Goal: Task Accomplishment & Management: Use online tool/utility

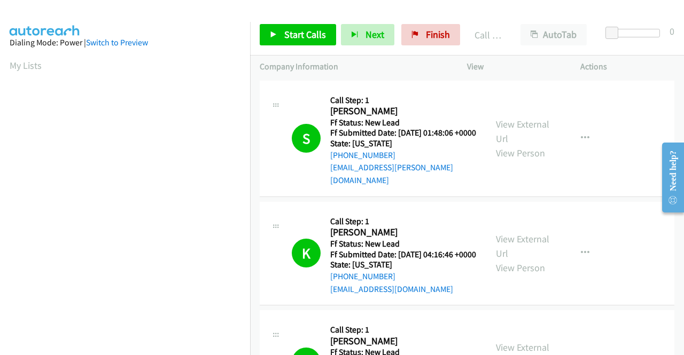
scroll to position [244, 0]
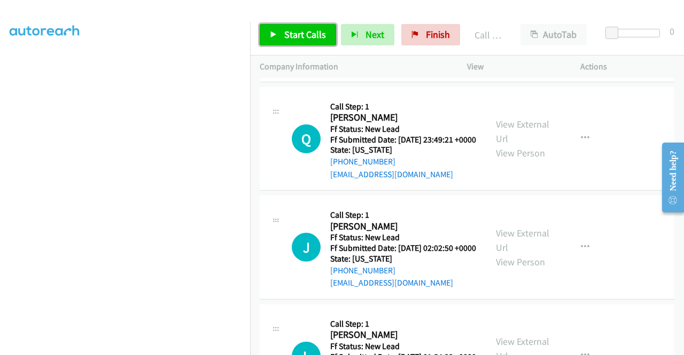
click at [289, 36] on span "Start Calls" at bounding box center [305, 34] width 42 height 12
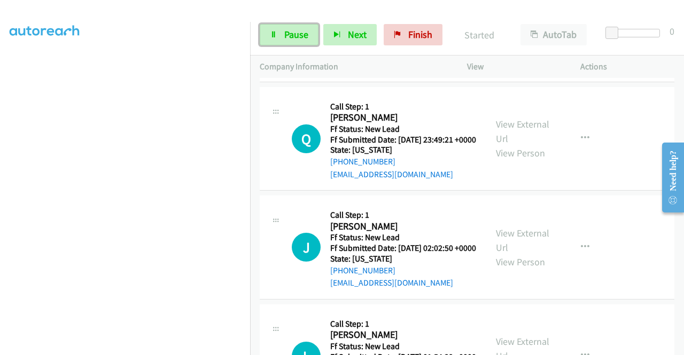
click at [289, 36] on span "Pause" at bounding box center [296, 34] width 24 height 12
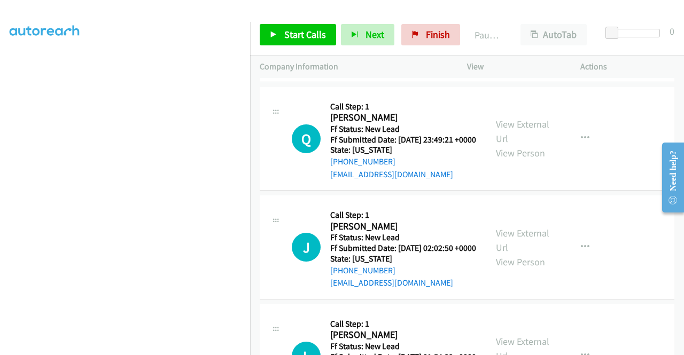
drag, startPoint x: 369, startPoint y: 272, endPoint x: 340, endPoint y: 274, distance: 28.9
click at [340, 60] on div "[PHONE_NUMBER]" at bounding box center [403, 53] width 146 height 13
copy link "[PHONE_NUMBER]"
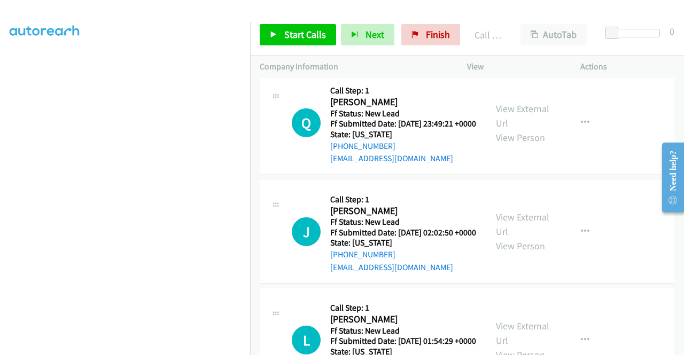
scroll to position [2735, 0]
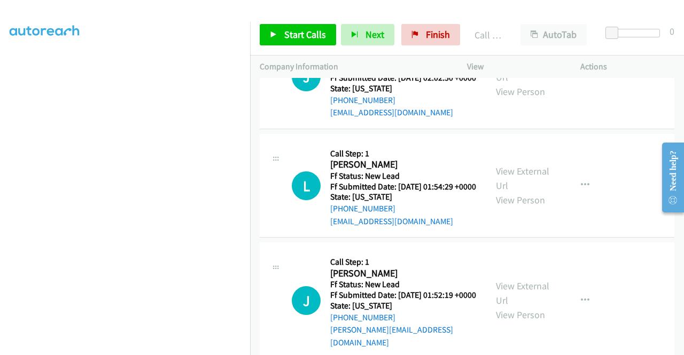
scroll to position [2842, 0]
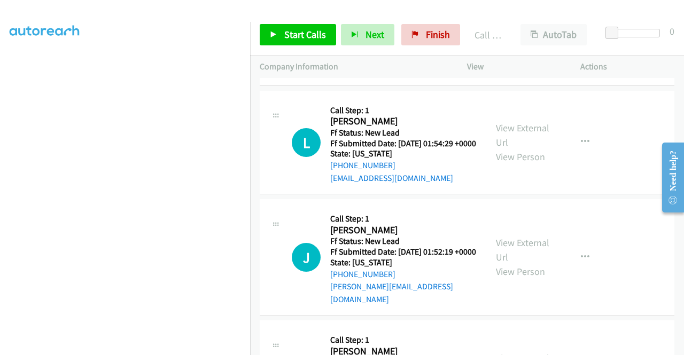
click at [528, 56] on div "View External Url View Person" at bounding box center [524, 33] width 56 height 43
click at [524, 40] on link "View External Url" at bounding box center [522, 26] width 53 height 27
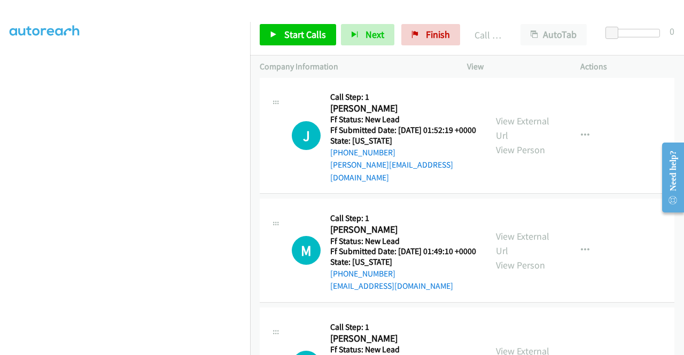
scroll to position [3002, 0]
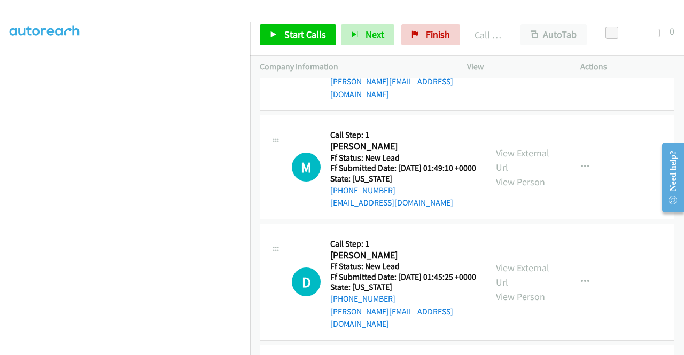
scroll to position [3109, 0]
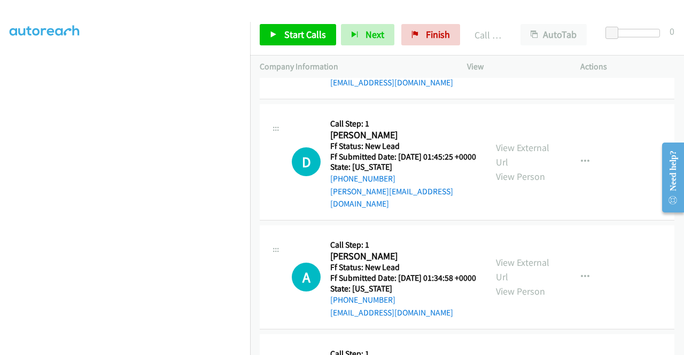
scroll to position [3269, 0]
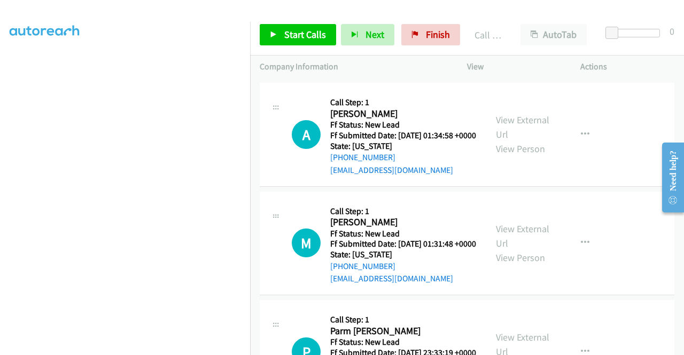
scroll to position [3376, 0]
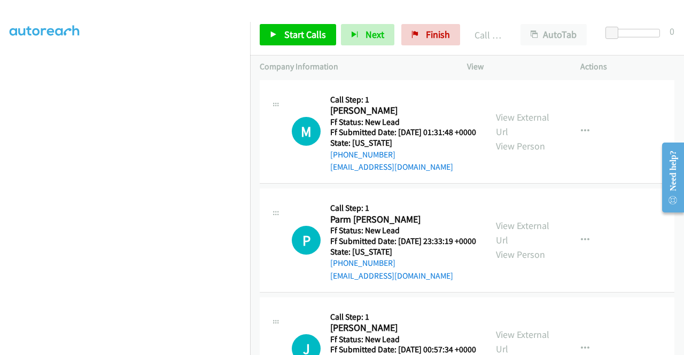
scroll to position [3483, 0]
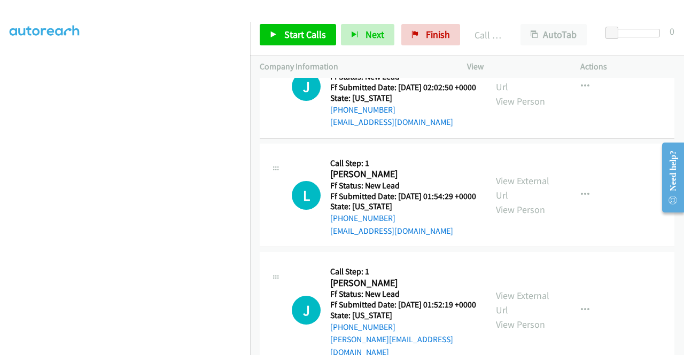
scroll to position [2735, 0]
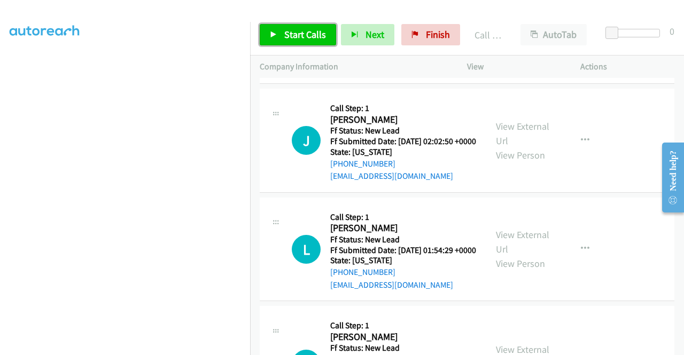
click at [295, 36] on span "Start Calls" at bounding box center [305, 34] width 42 height 12
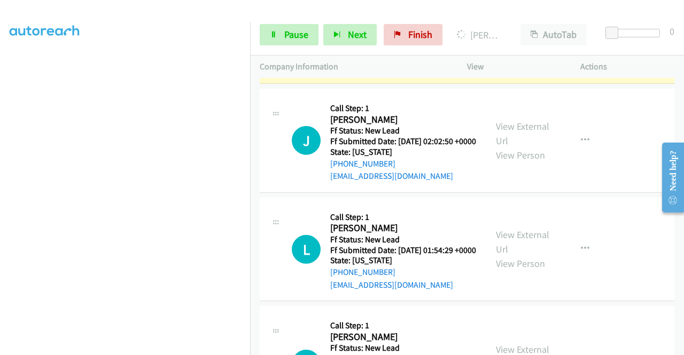
scroll to position [244, 0]
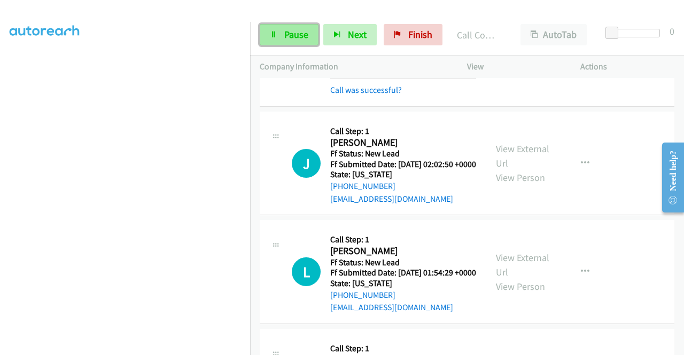
click at [293, 34] on span "Pause" at bounding box center [296, 34] width 24 height 12
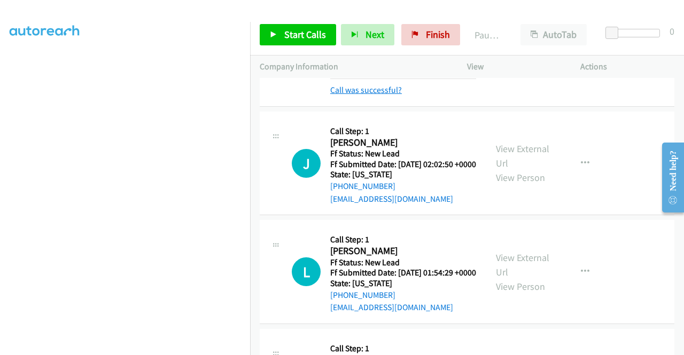
click at [374, 95] on link "Call was successful?" at bounding box center [366, 90] width 72 height 10
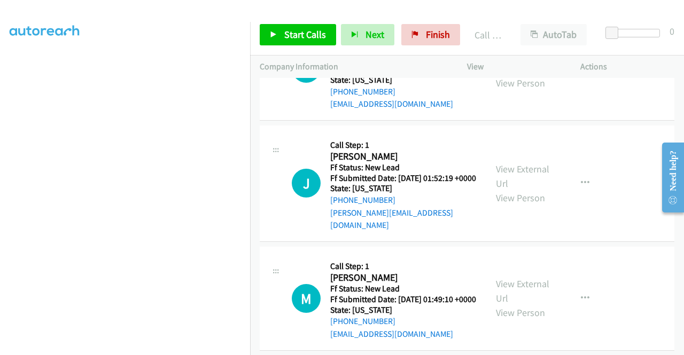
scroll to position [2949, 0]
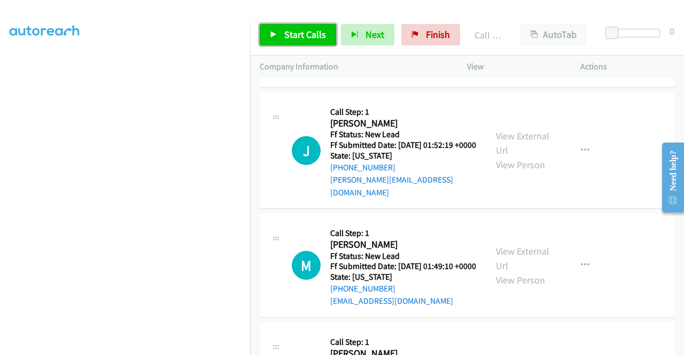
click at [287, 35] on span "Start Calls" at bounding box center [305, 34] width 42 height 12
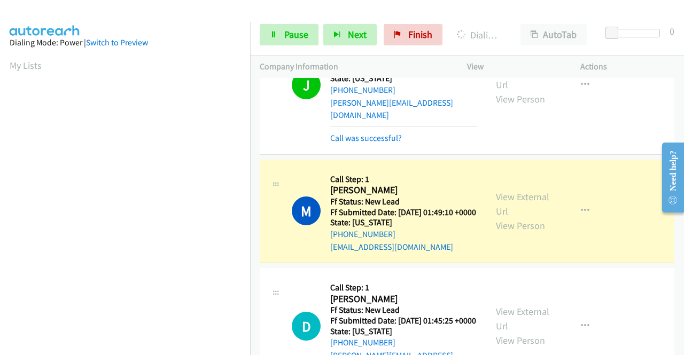
scroll to position [3109, 0]
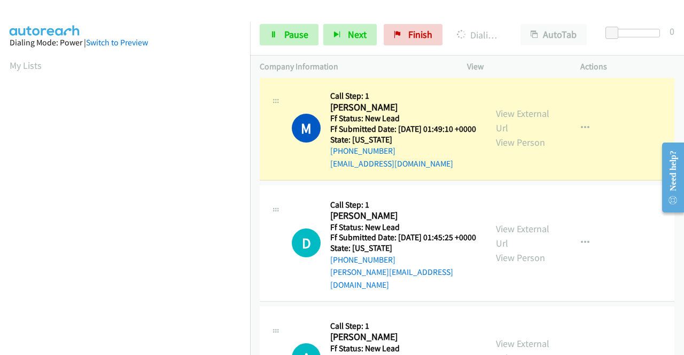
scroll to position [244, 0]
click at [386, 60] on link "Call was successful?" at bounding box center [366, 55] width 72 height 10
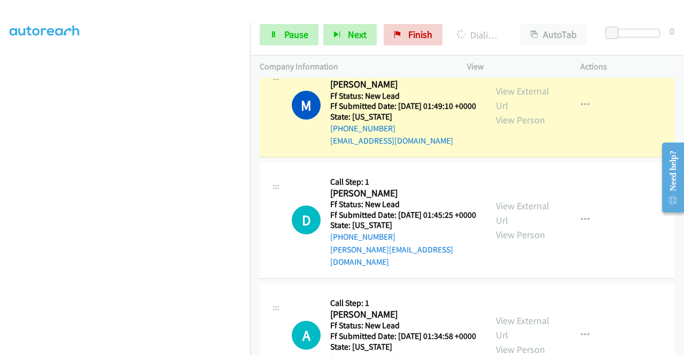
scroll to position [3269, 0]
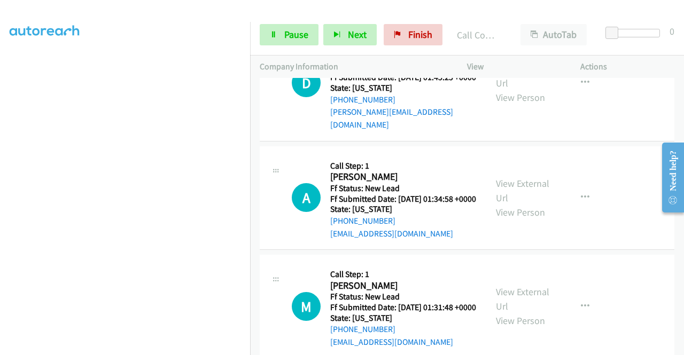
click at [381, 9] on link "Call was successful?" at bounding box center [366, 3] width 72 height 10
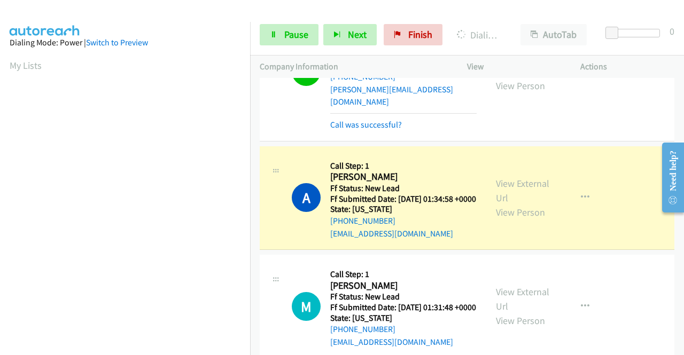
scroll to position [244, 0]
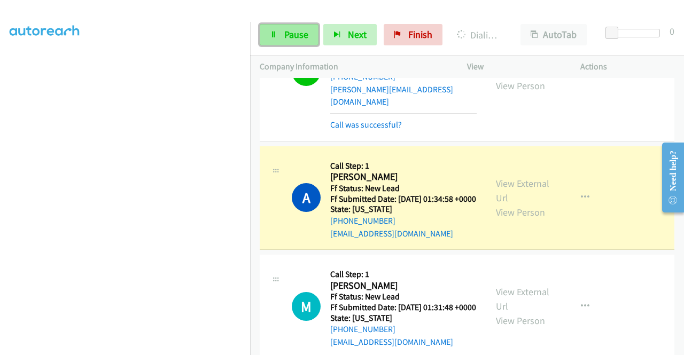
click at [282, 41] on link "Pause" at bounding box center [289, 34] width 59 height 21
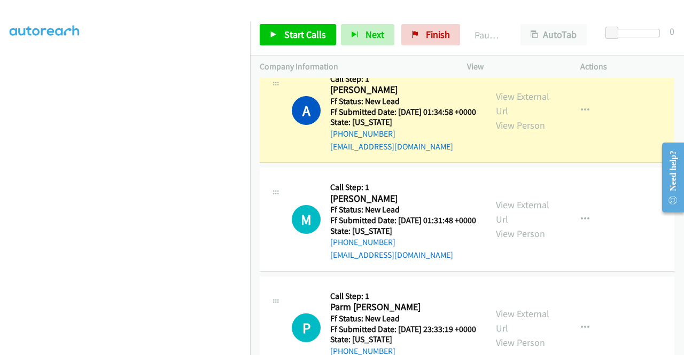
scroll to position [3430, 0]
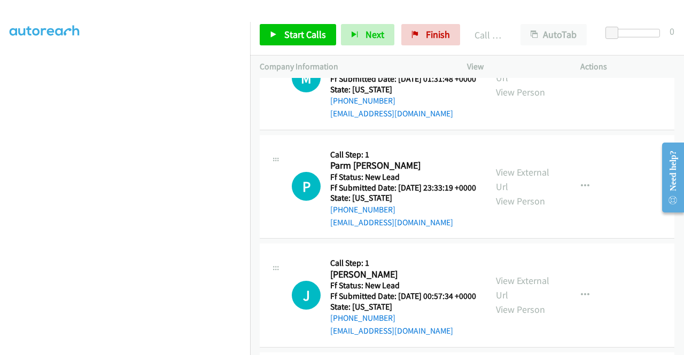
scroll to position [3536, 0]
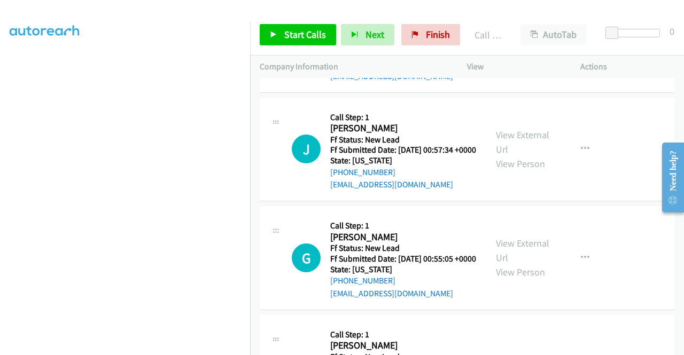
scroll to position [3643, 0]
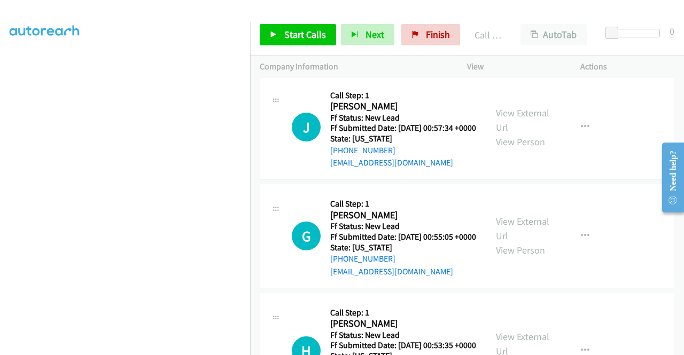
click at [533, 25] on link "View External Url" at bounding box center [522, 11] width 53 height 27
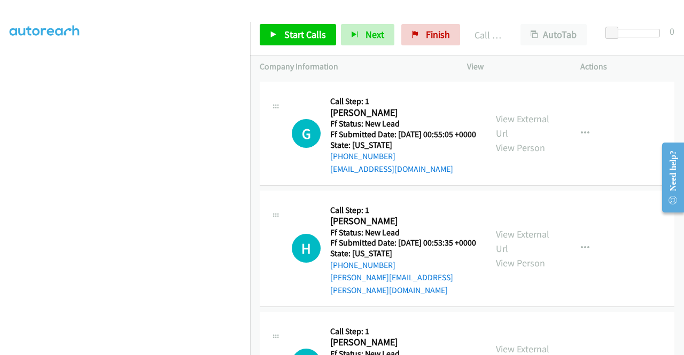
scroll to position [3750, 0]
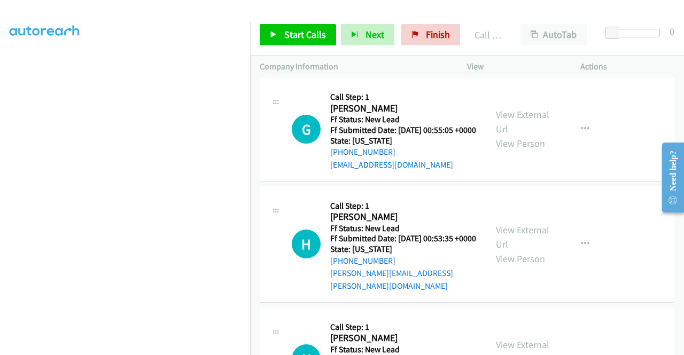
click at [524, 27] on link "View External Url" at bounding box center [522, 13] width 53 height 27
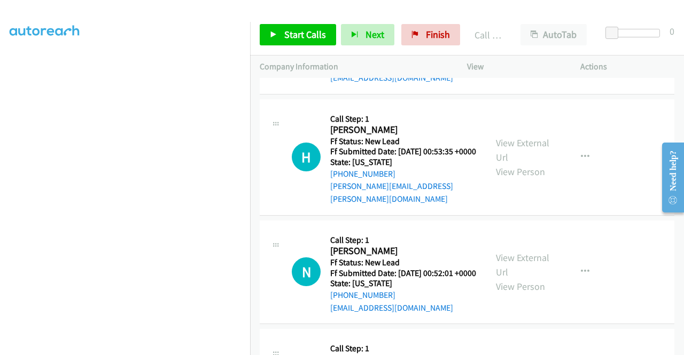
scroll to position [3910, 0]
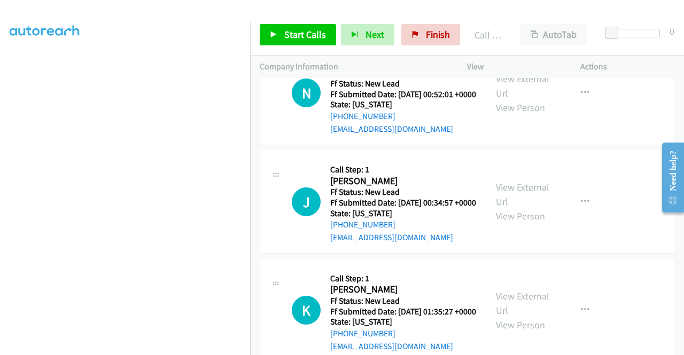
scroll to position [4017, 0]
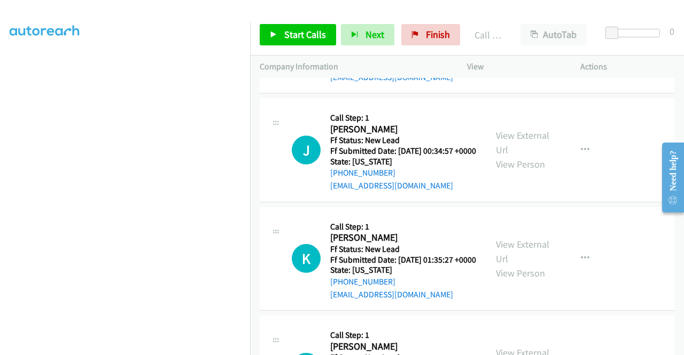
scroll to position [4124, 0]
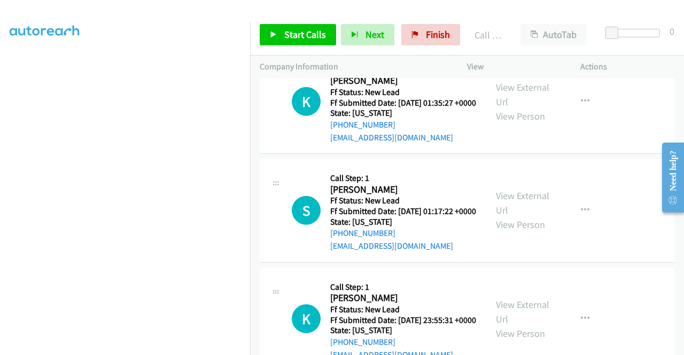
scroll to position [4231, 0]
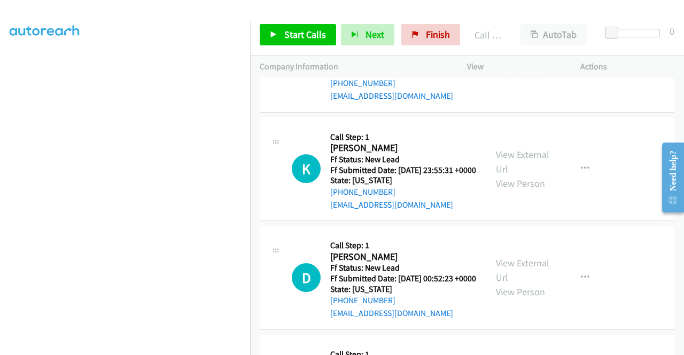
scroll to position [4391, 0]
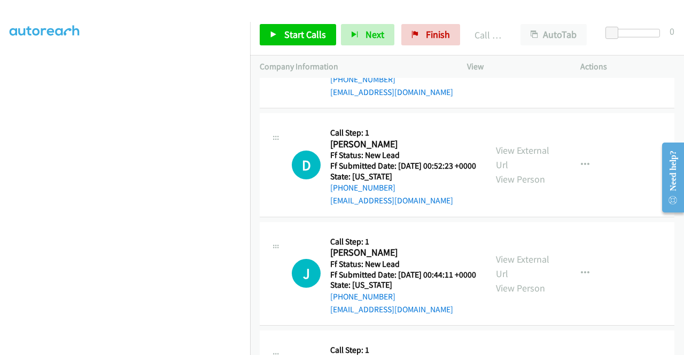
scroll to position [4498, 0]
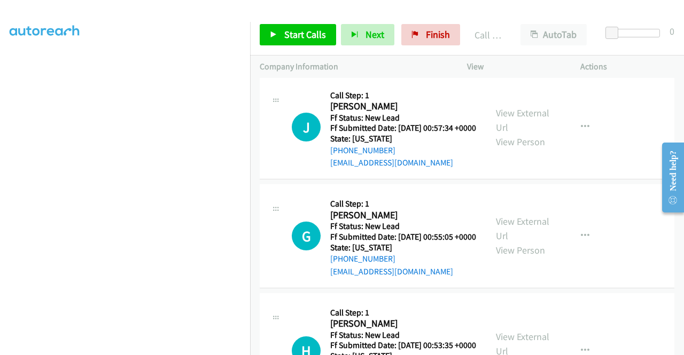
scroll to position [3590, 0]
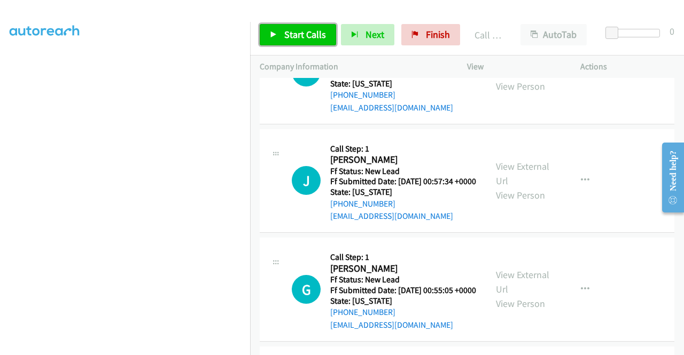
click at [282, 39] on link "Start Calls" at bounding box center [298, 34] width 76 height 21
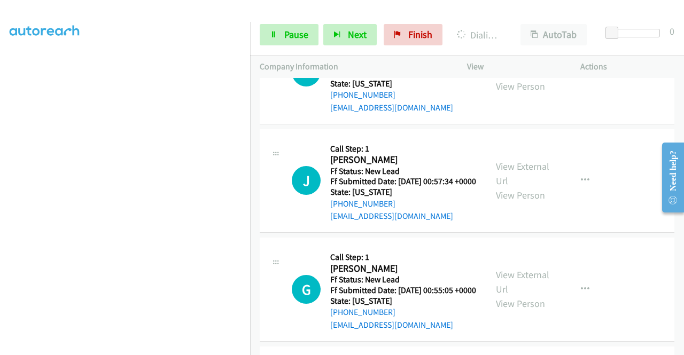
scroll to position [0, 0]
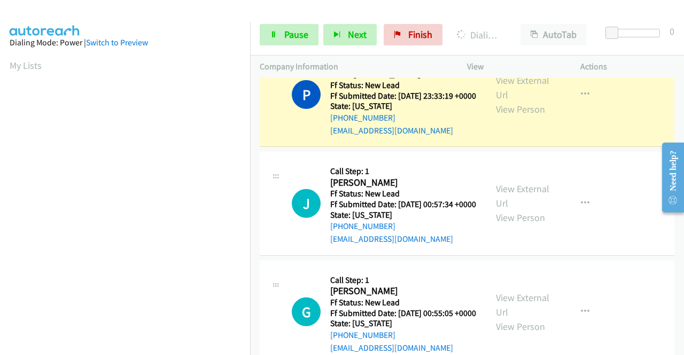
click at [347, 27] on link "Call was successful?" at bounding box center [366, 22] width 72 height 10
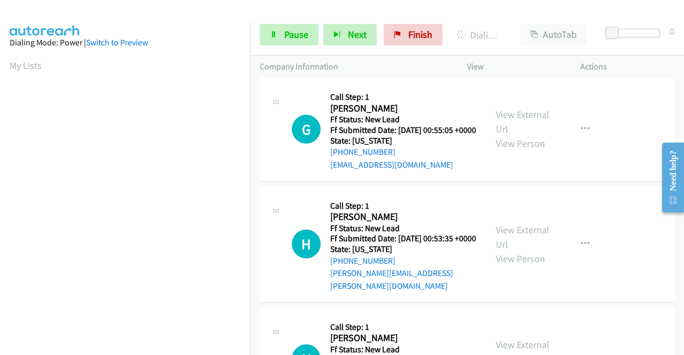
scroll to position [244, 0]
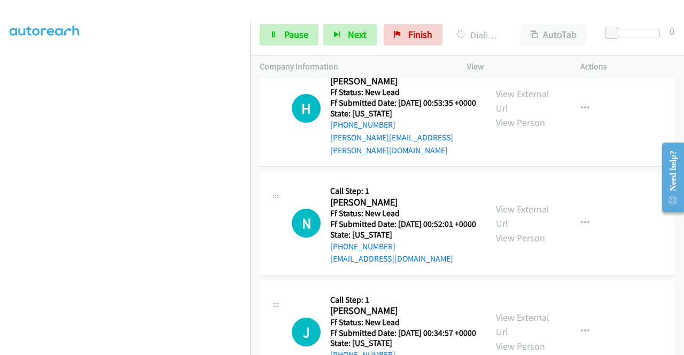
scroll to position [3910, 0]
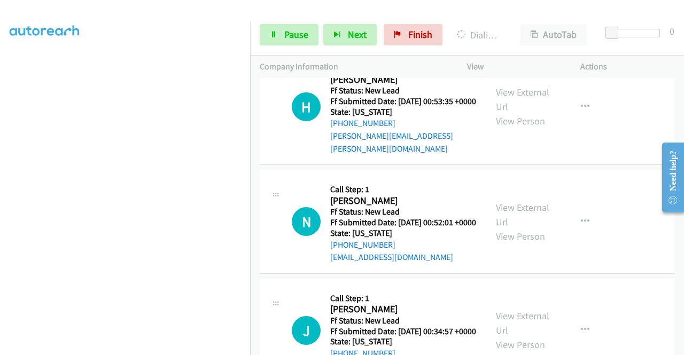
drag, startPoint x: 373, startPoint y: 221, endPoint x: 231, endPoint y: 297, distance: 161.1
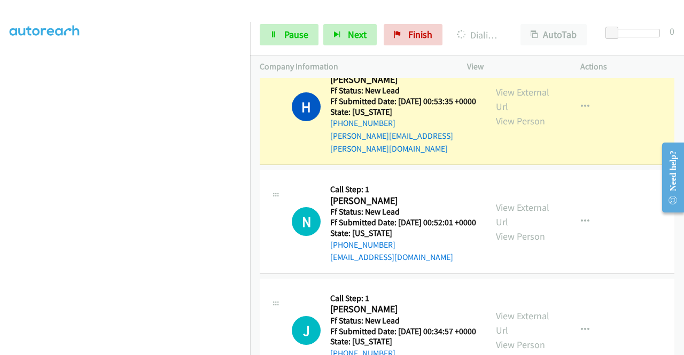
click at [379, 33] on link "Call was successful?" at bounding box center [366, 27] width 72 height 10
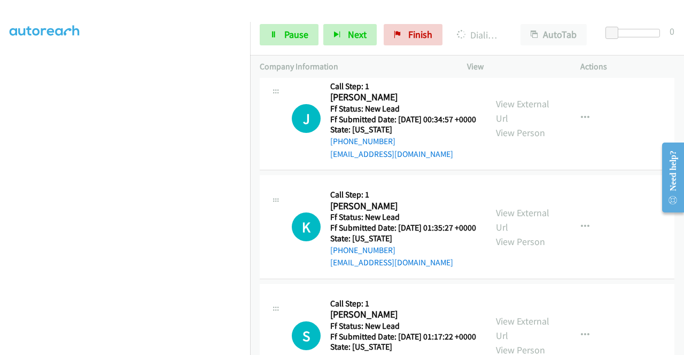
scroll to position [4124, 0]
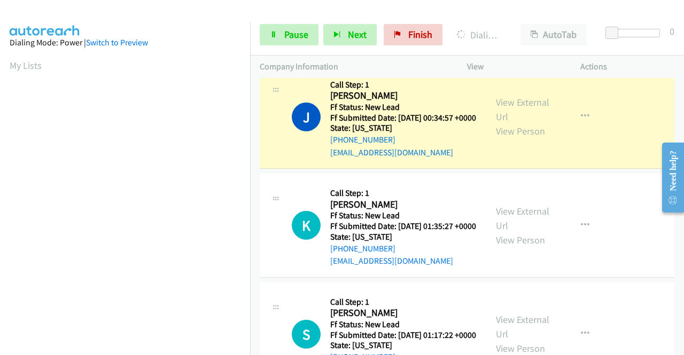
scroll to position [244, 0]
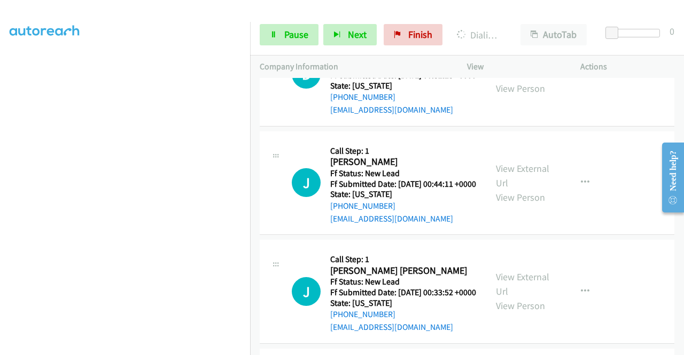
scroll to position [4594, 0]
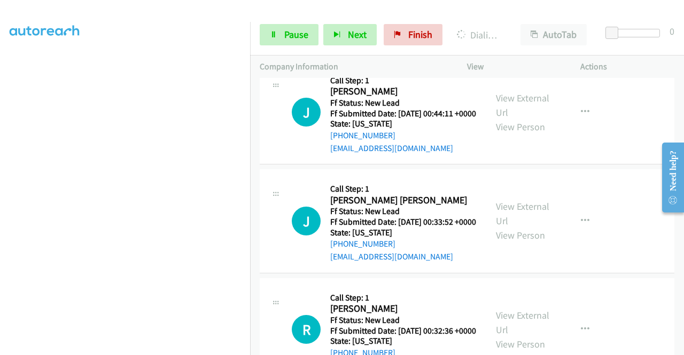
scroll to position [4701, 0]
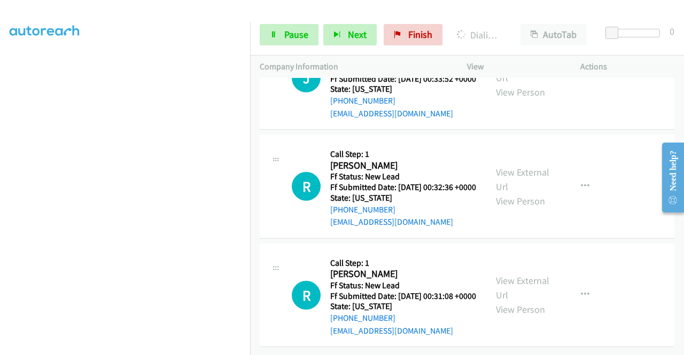
scroll to position [4883, 0]
click at [527, 84] on link "View External Url" at bounding box center [522, 70] width 53 height 27
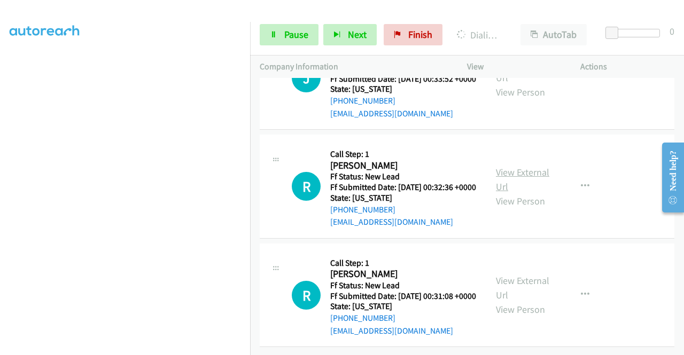
click at [519, 193] on link "View External Url" at bounding box center [522, 179] width 53 height 27
click at [529, 297] on link "View External Url" at bounding box center [522, 288] width 53 height 27
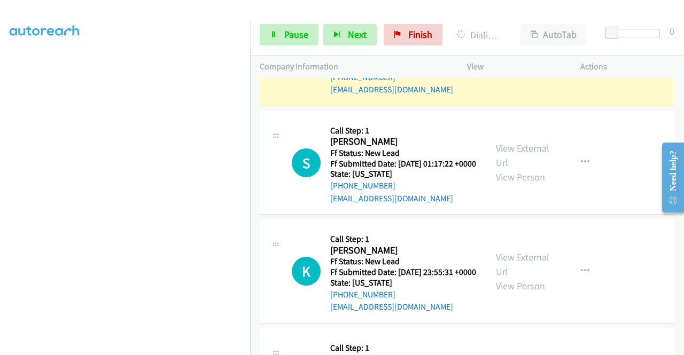
scroll to position [4349, 0]
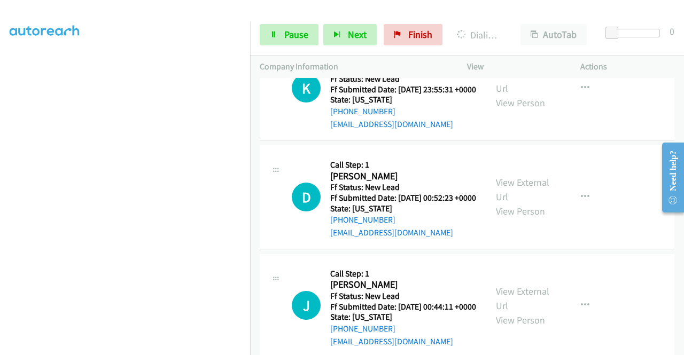
scroll to position [0, 0]
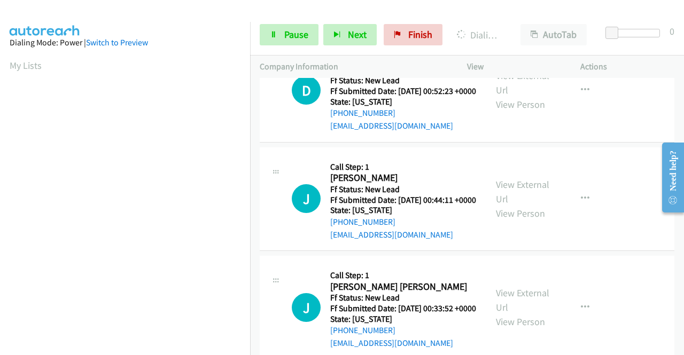
scroll to position [222, 0]
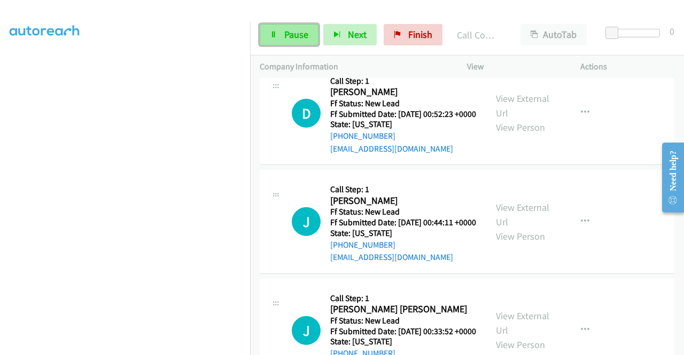
click at [293, 37] on span "Pause" at bounding box center [296, 34] width 24 height 12
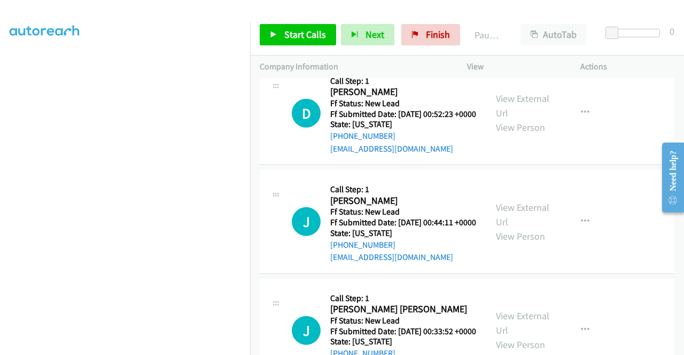
scroll to position [4670, 0]
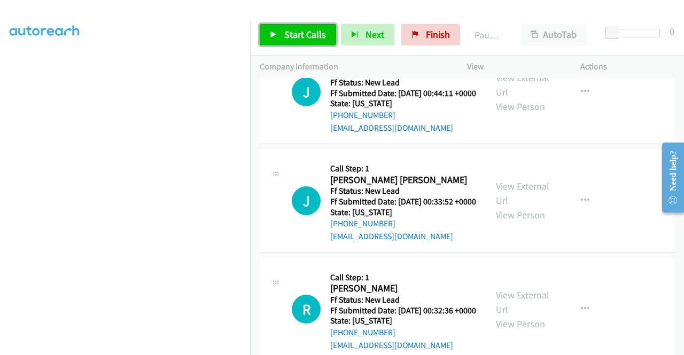
drag, startPoint x: 292, startPoint y: 33, endPoint x: 328, endPoint y: 83, distance: 61.6
click at [292, 33] on span "Start Calls" at bounding box center [305, 34] width 42 height 12
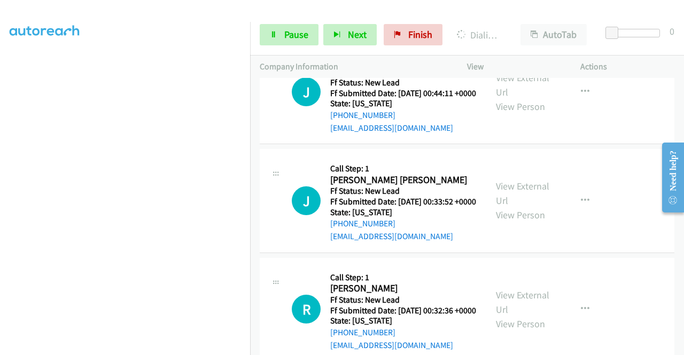
scroll to position [0, 0]
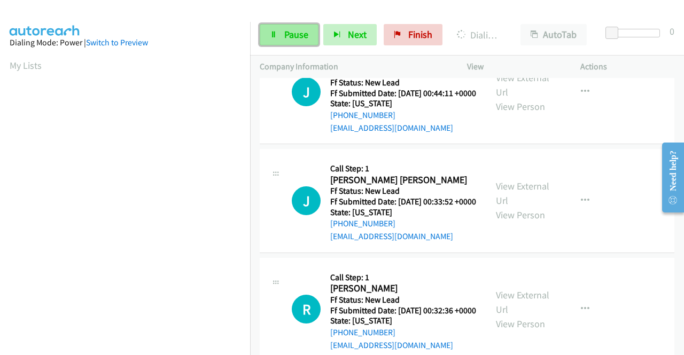
click at [291, 32] on span "Pause" at bounding box center [296, 34] width 24 height 12
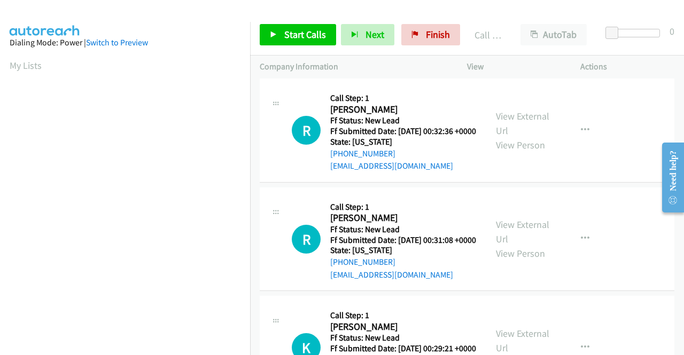
scroll to position [4883, 0]
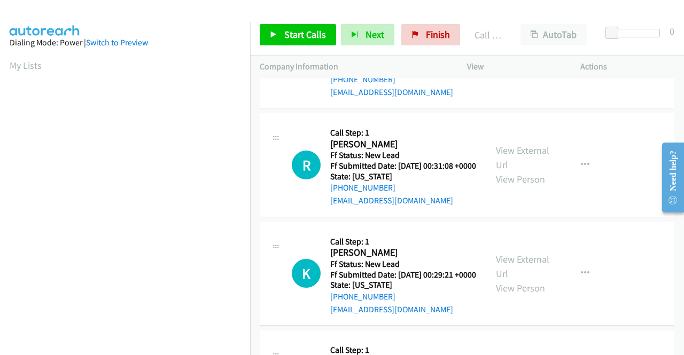
scroll to position [4937, 0]
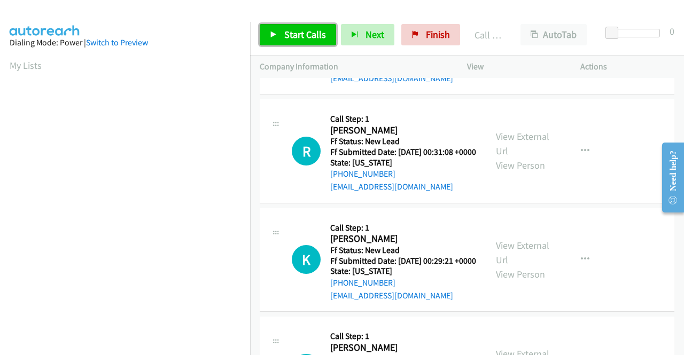
click at [284, 35] on span "Start Calls" at bounding box center [305, 34] width 42 height 12
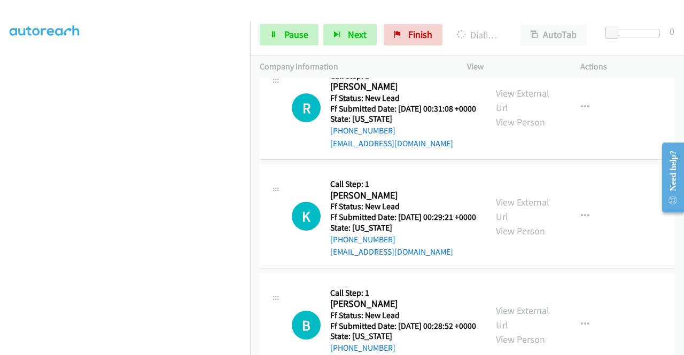
scroll to position [5044, 0]
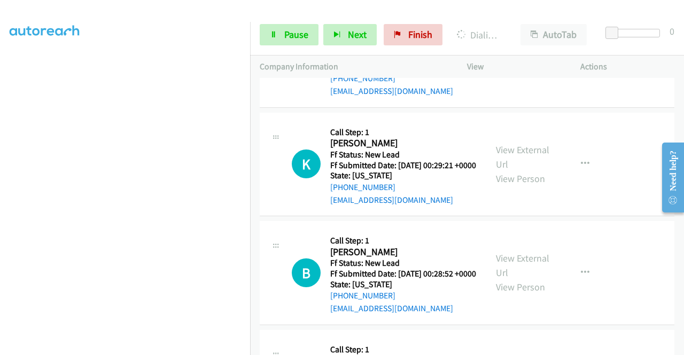
scroll to position [0, 0]
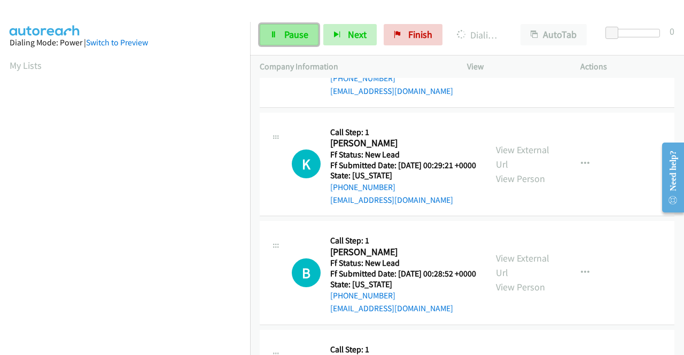
click at [292, 33] on span "Pause" at bounding box center [296, 34] width 24 height 12
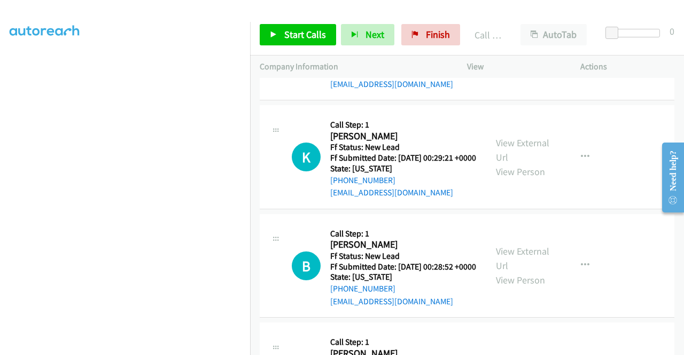
scroll to position [5086, 0]
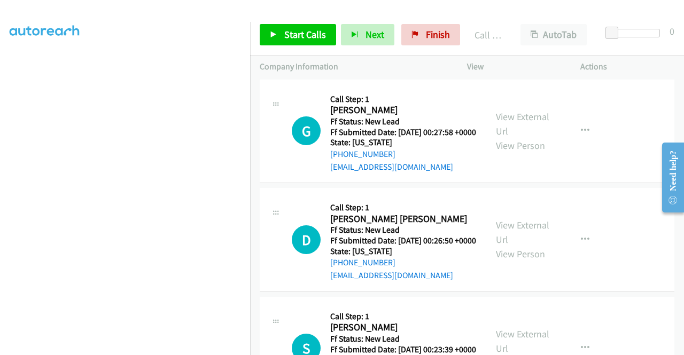
scroll to position [5300, 0]
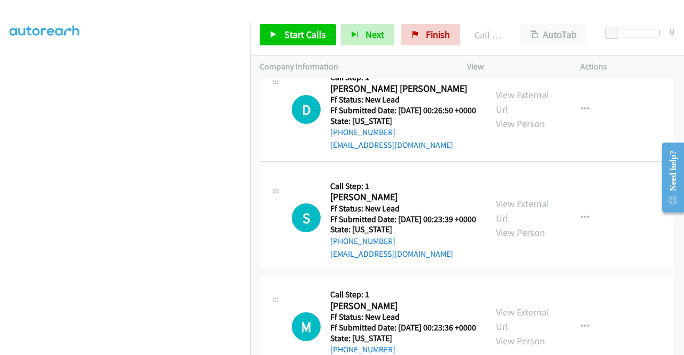
scroll to position [5460, 0]
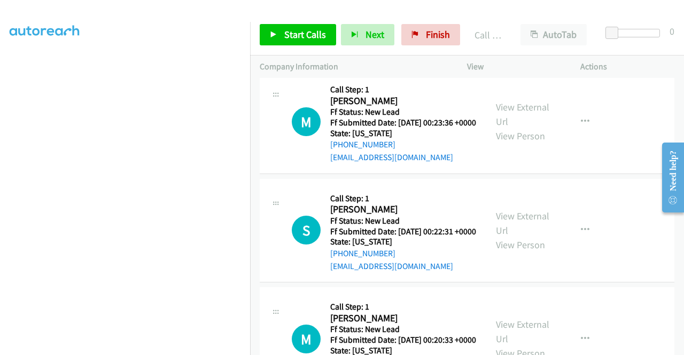
scroll to position [5620, 0]
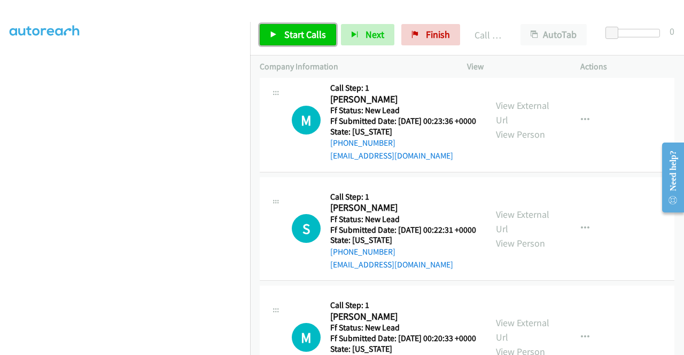
click at [316, 29] on span "Start Calls" at bounding box center [305, 34] width 42 height 12
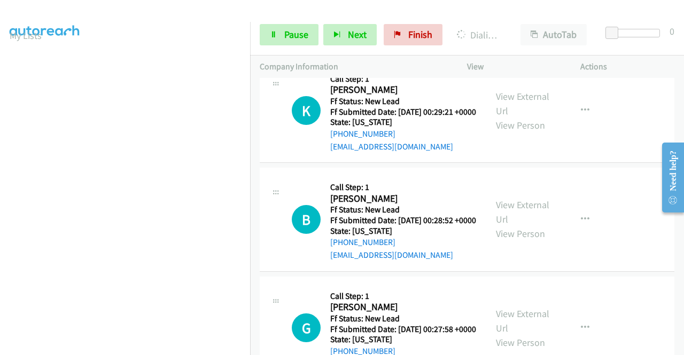
scroll to position [0, 0]
drag, startPoint x: 283, startPoint y: 28, endPoint x: 354, endPoint y: 1, distance: 76.3
click at [283, 28] on link "Pause" at bounding box center [289, 34] width 59 height 21
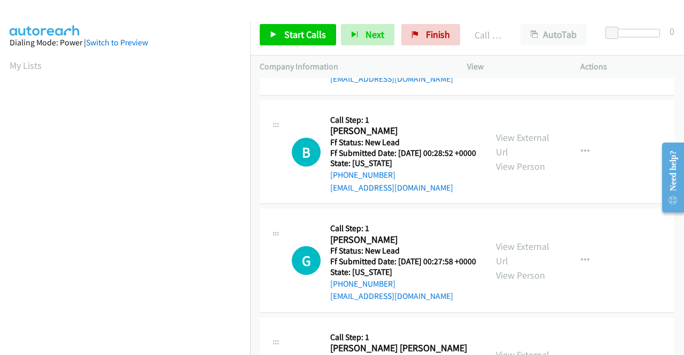
scroll to position [5193, 0]
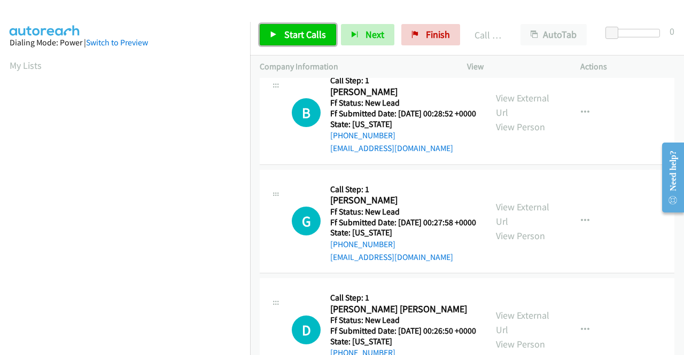
click at [306, 43] on link "Start Calls" at bounding box center [298, 34] width 76 height 21
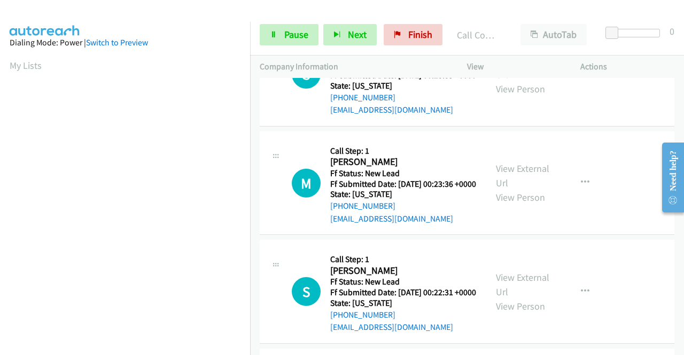
scroll to position [5620, 0]
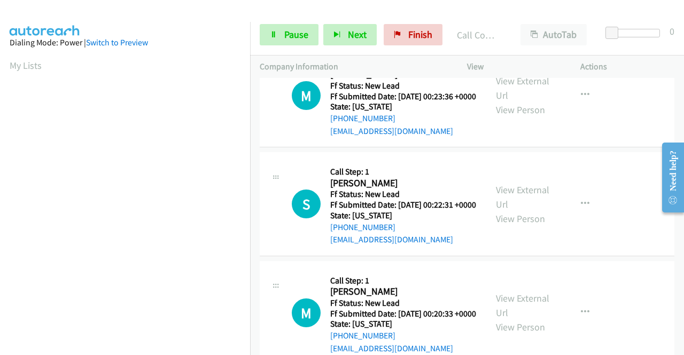
scroll to position [5727, 0]
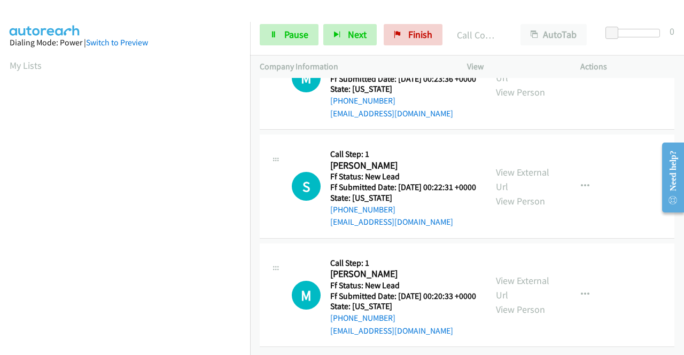
click at [514, 84] on link "View External Url" at bounding box center [522, 70] width 53 height 27
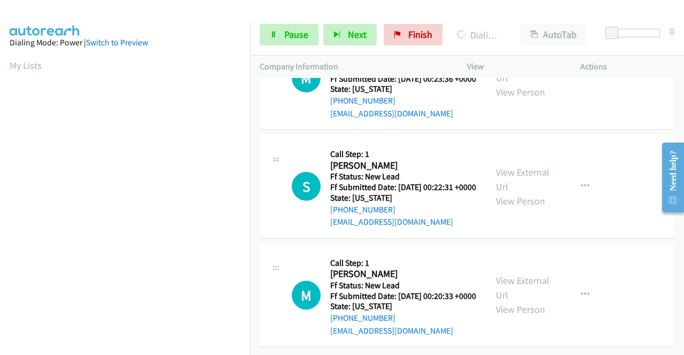
scroll to position [6154, 0]
click at [517, 180] on link "View External Url" at bounding box center [522, 179] width 53 height 27
click at [517, 275] on link "View External Url" at bounding box center [522, 288] width 53 height 27
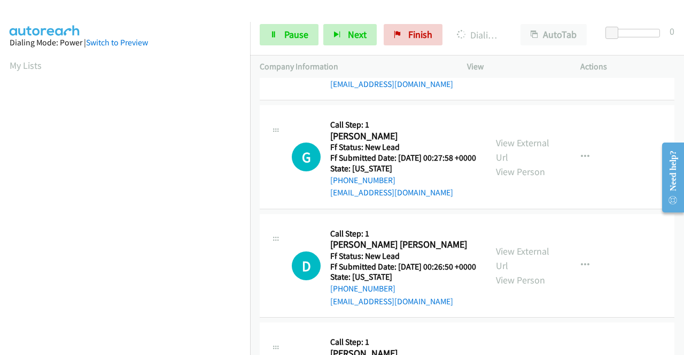
scroll to position [5387, 0]
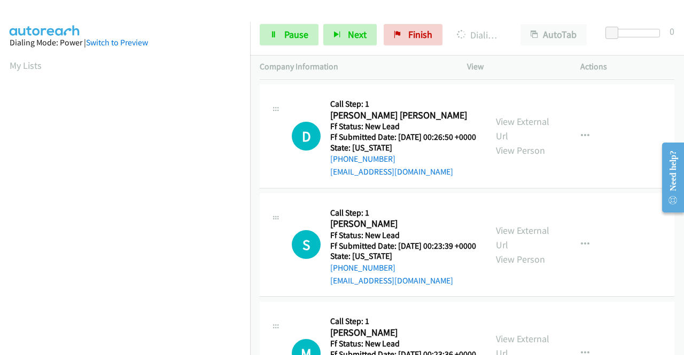
scroll to position [244, 0]
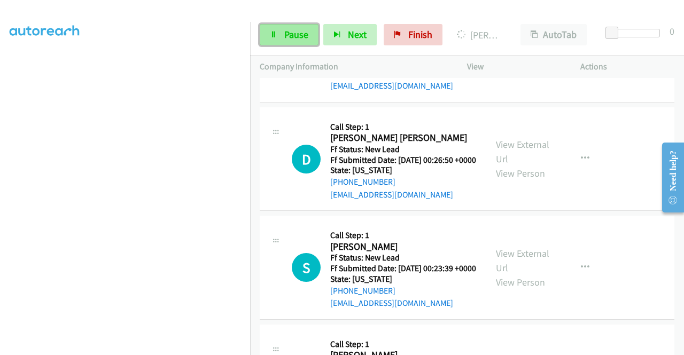
click at [286, 31] on span "Pause" at bounding box center [296, 34] width 24 height 12
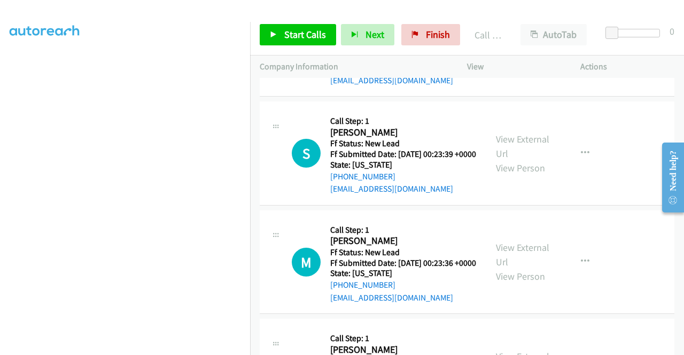
scroll to position [5600, 0]
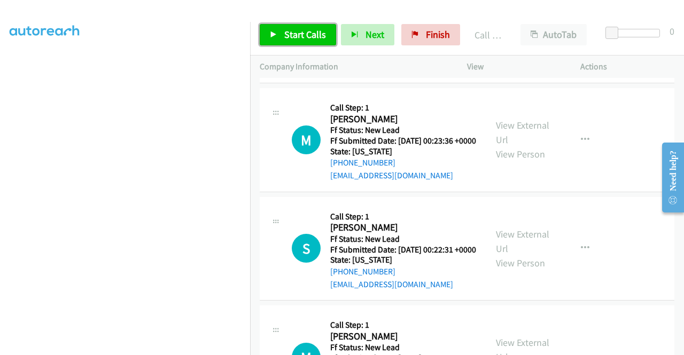
click at [310, 35] on span "Start Calls" at bounding box center [305, 34] width 42 height 12
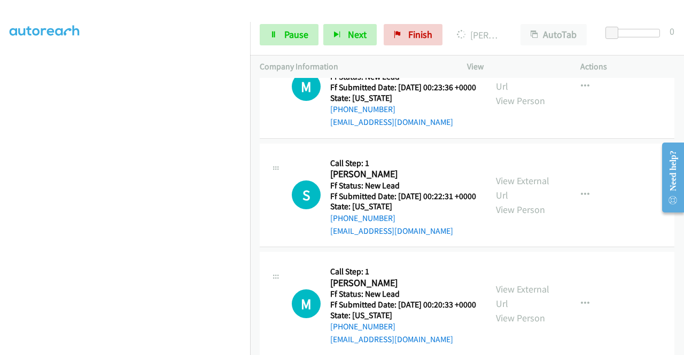
scroll to position [0, 0]
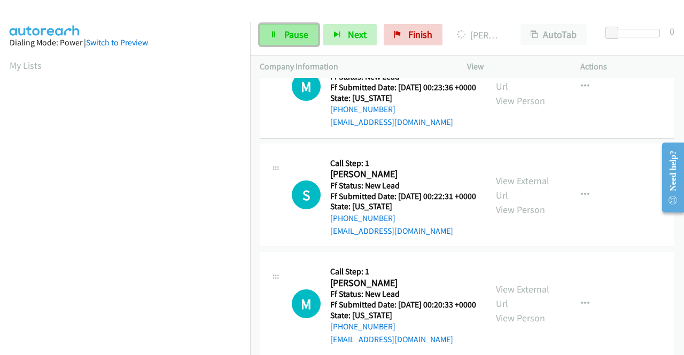
click at [290, 36] on span "Pause" at bounding box center [296, 34] width 24 height 12
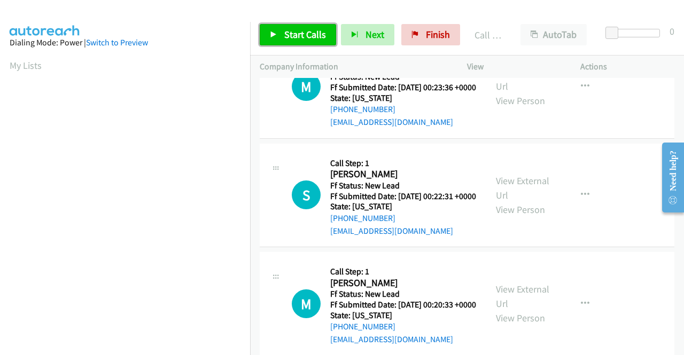
click at [287, 37] on span "Start Calls" at bounding box center [305, 34] width 42 height 12
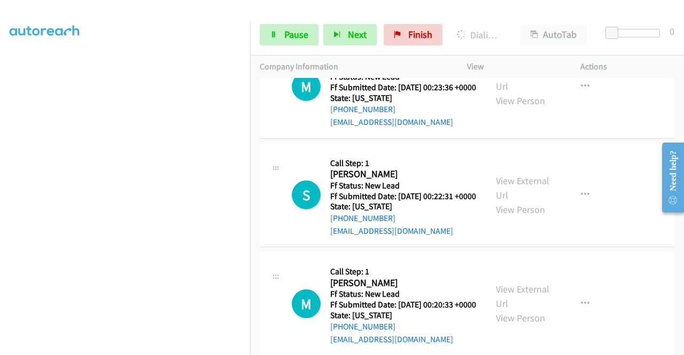
scroll to position [244, 0]
click at [296, 34] on span "Pause" at bounding box center [296, 34] width 24 height 12
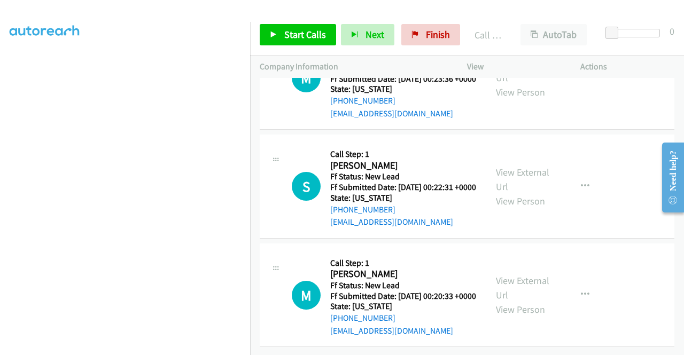
scroll to position [5868, 0]
click at [293, 37] on span "Start Calls" at bounding box center [305, 34] width 42 height 12
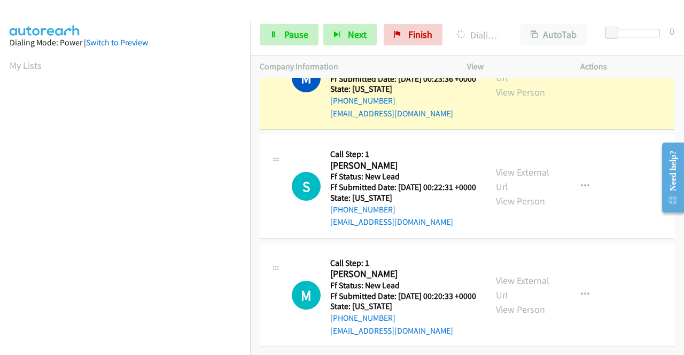
scroll to position [5921, 0]
click at [368, 10] on link "Call was successful?" at bounding box center [366, 4] width 72 height 10
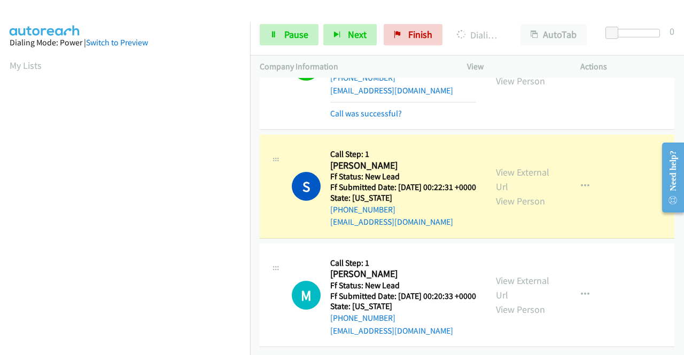
scroll to position [6028, 0]
click at [380, 120] on div "Call was successful?" at bounding box center [403, 113] width 146 height 13
click at [365, 119] on link "Call was successful?" at bounding box center [366, 113] width 72 height 10
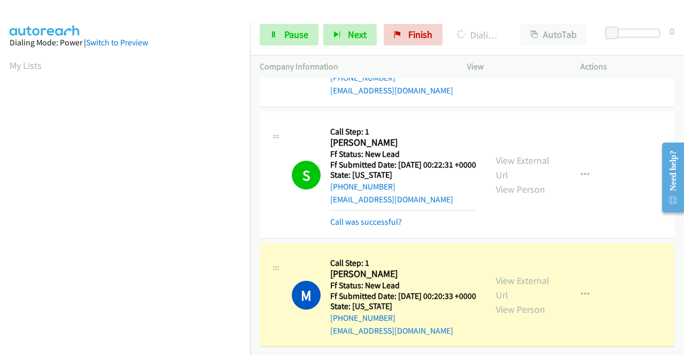
scroll to position [6188, 0]
click at [396, 217] on link "Call was successful?" at bounding box center [366, 222] width 72 height 10
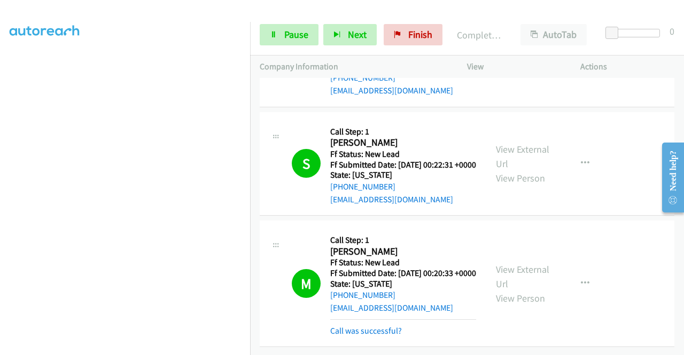
scroll to position [6237, 0]
click at [388, 326] on link "Call was successful?" at bounding box center [366, 331] width 72 height 10
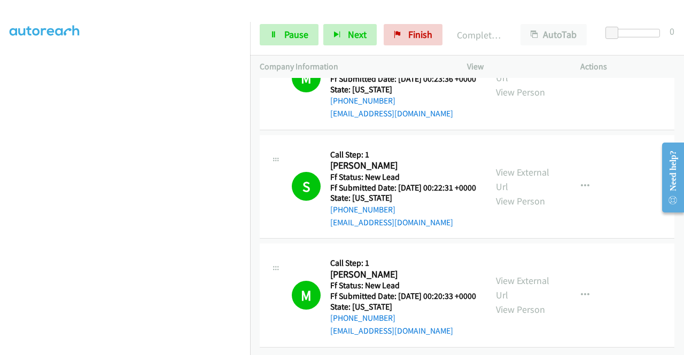
scroll to position [6214, 0]
click at [408, 37] on span "Finish" at bounding box center [420, 34] width 24 height 12
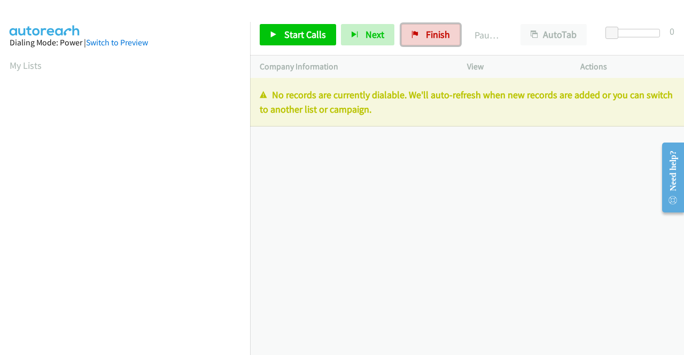
drag, startPoint x: 433, startPoint y: 26, endPoint x: 379, endPoint y: 54, distance: 60.7
click at [433, 26] on link "Finish" at bounding box center [430, 34] width 59 height 21
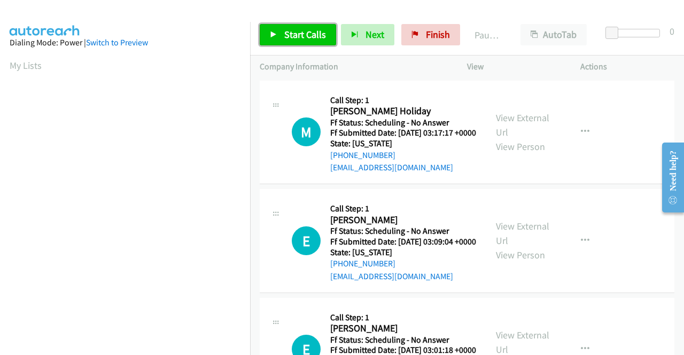
click at [286, 35] on span "Start Calls" at bounding box center [305, 34] width 42 height 12
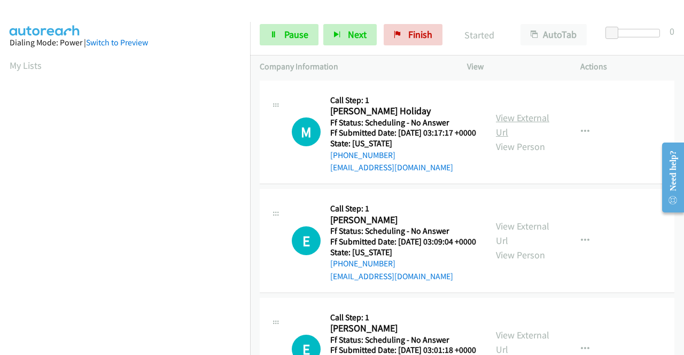
click at [512, 120] on link "View External Url" at bounding box center [522, 125] width 53 height 27
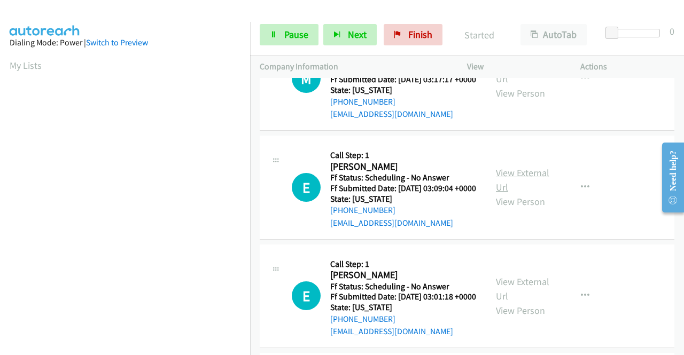
click at [533, 185] on link "View External Url" at bounding box center [522, 180] width 53 height 27
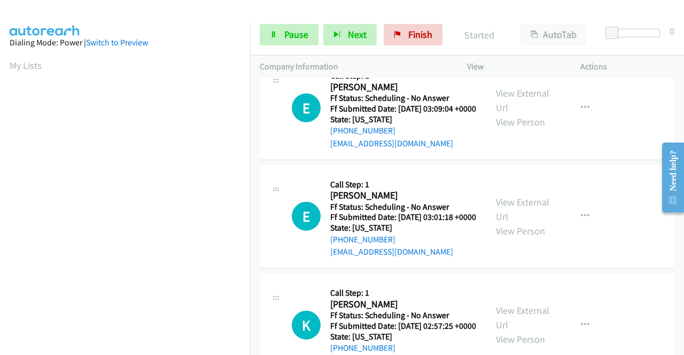
scroll to position [214, 0]
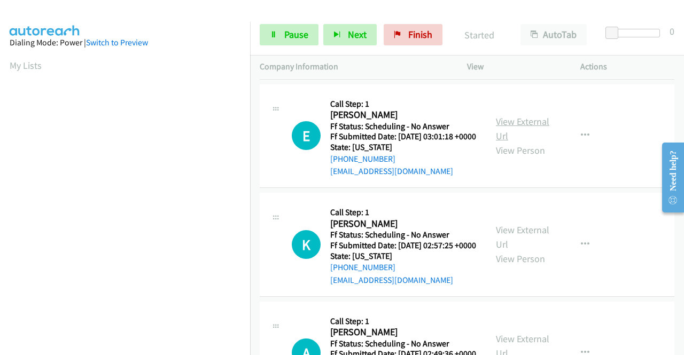
click at [532, 142] on link "View External Url" at bounding box center [522, 128] width 53 height 27
click at [534, 251] on link "View External Url" at bounding box center [522, 237] width 53 height 27
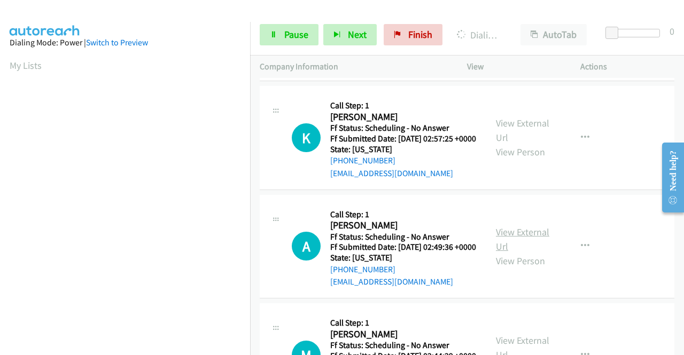
click at [527, 253] on link "View External Url" at bounding box center [522, 239] width 53 height 27
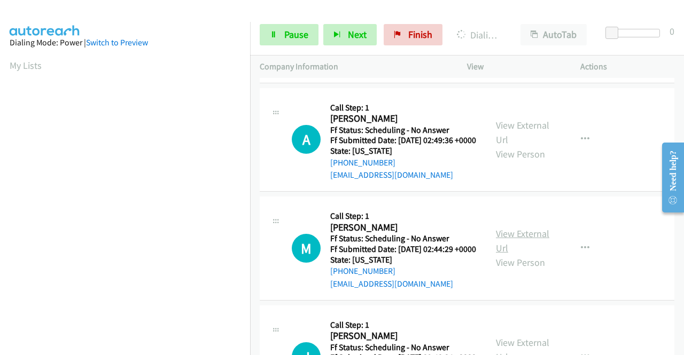
click at [526, 254] on link "View External Url" at bounding box center [522, 241] width 53 height 27
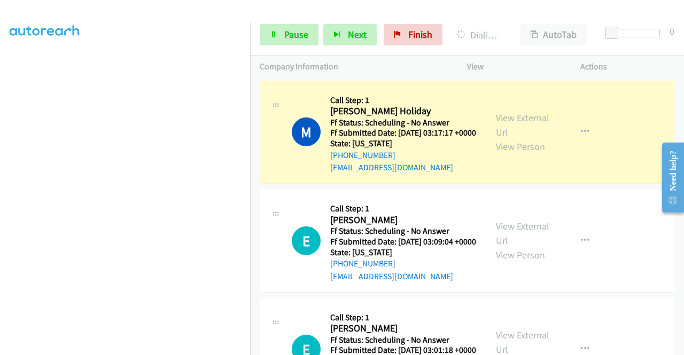
scroll to position [0, 0]
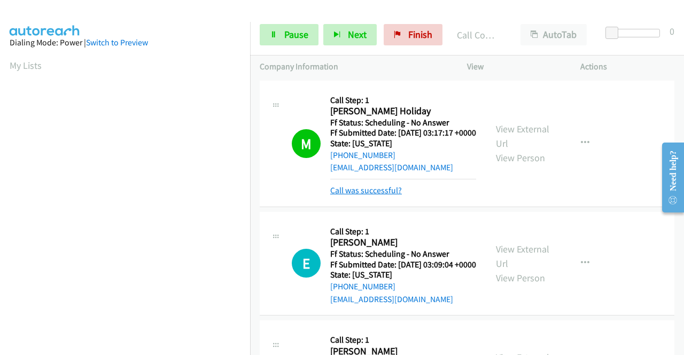
click at [386, 196] on link "Call was successful?" at bounding box center [366, 190] width 72 height 10
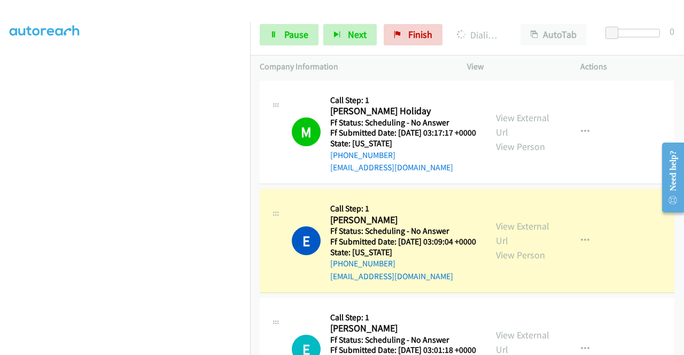
scroll to position [244, 0]
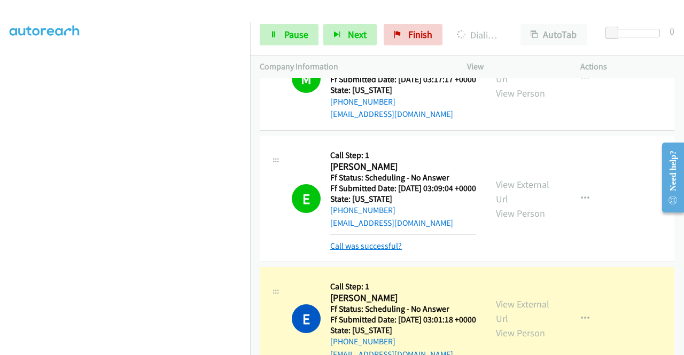
click at [363, 251] on link "Call was successful?" at bounding box center [366, 246] width 72 height 10
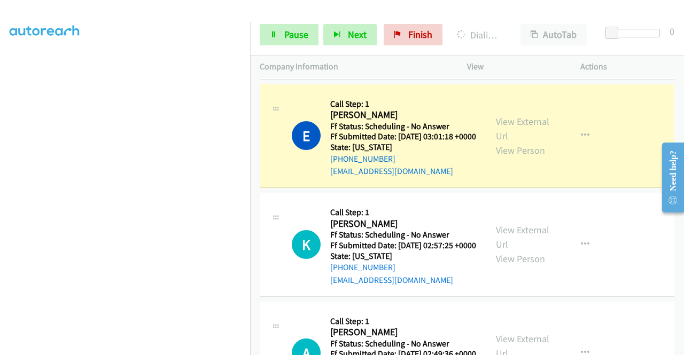
scroll to position [0, 0]
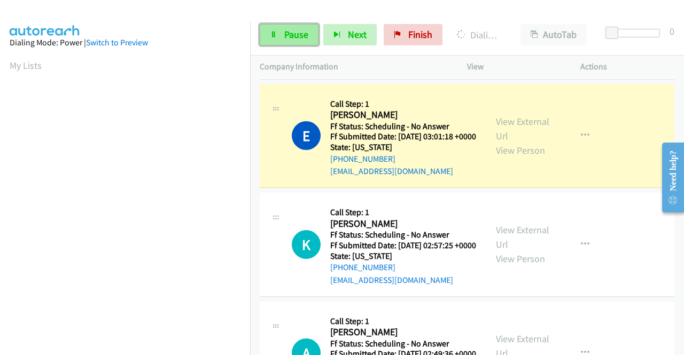
click at [280, 32] on link "Pause" at bounding box center [289, 34] width 59 height 21
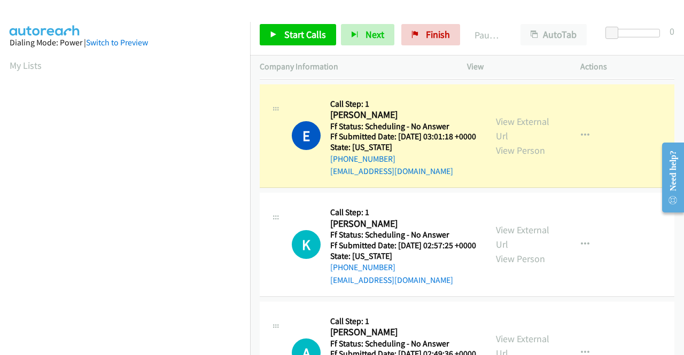
scroll to position [244, 0]
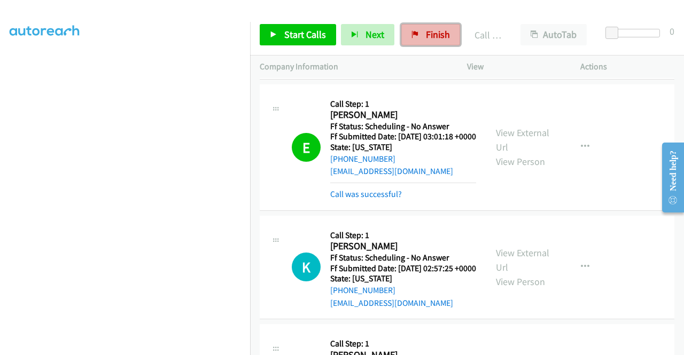
click at [436, 25] on link "Finish" at bounding box center [430, 34] width 59 height 21
click at [377, 199] on link "Call was successful?" at bounding box center [366, 194] width 72 height 10
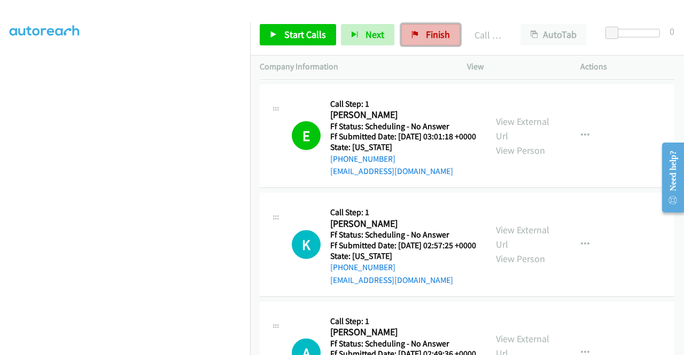
click at [412, 40] on link "Finish" at bounding box center [430, 34] width 59 height 21
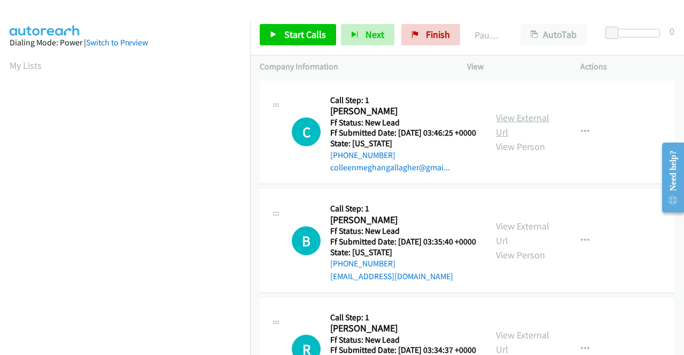
click at [532, 120] on link "View External Url" at bounding box center [522, 125] width 53 height 27
click at [297, 40] on span "Start Calls" at bounding box center [305, 34] width 42 height 12
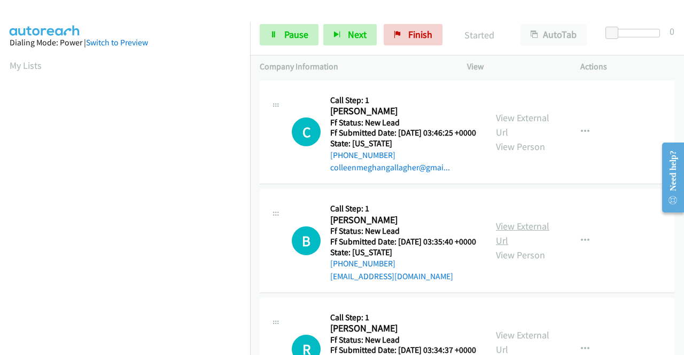
click at [521, 244] on link "View External Url" at bounding box center [522, 233] width 53 height 27
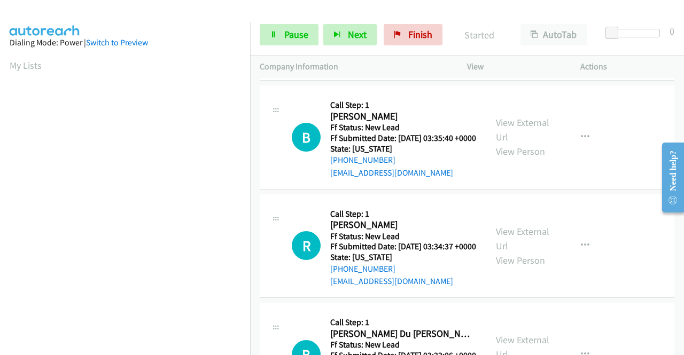
scroll to position [107, 0]
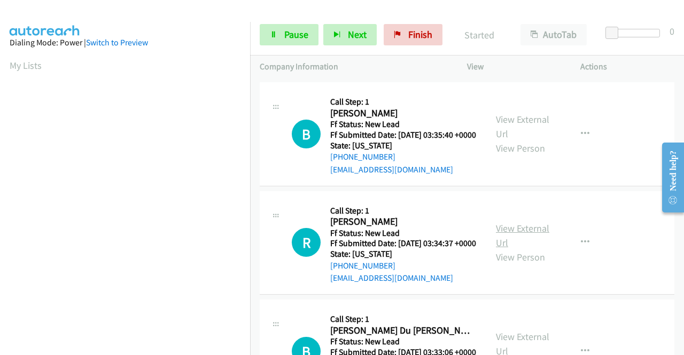
click at [528, 249] on link "View External Url" at bounding box center [522, 235] width 53 height 27
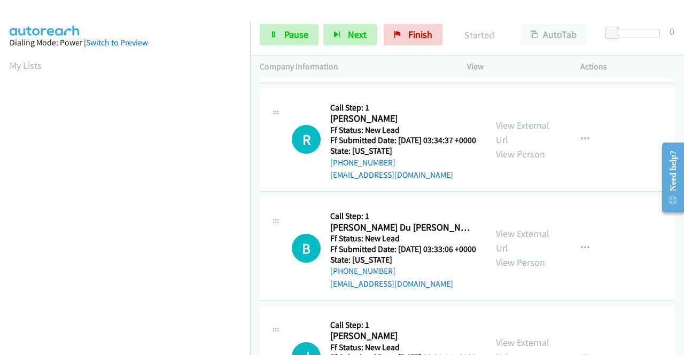
scroll to position [214, 0]
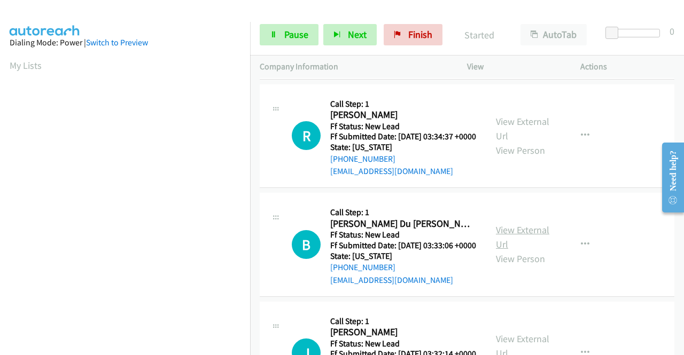
click at [528, 251] on link "View External Url" at bounding box center [522, 237] width 53 height 27
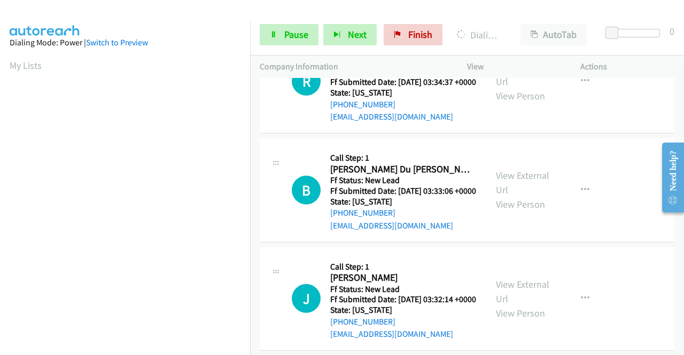
scroll to position [321, 0]
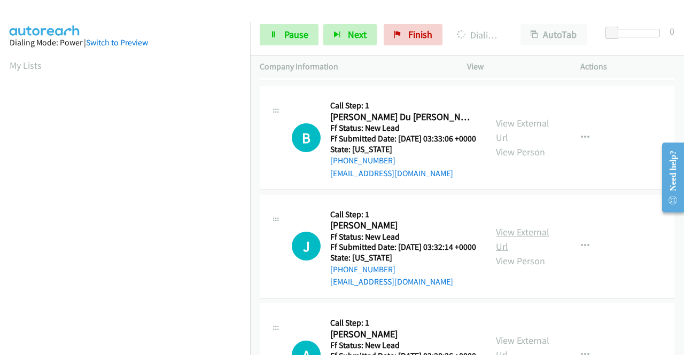
click at [523, 253] on link "View External Url" at bounding box center [522, 239] width 53 height 27
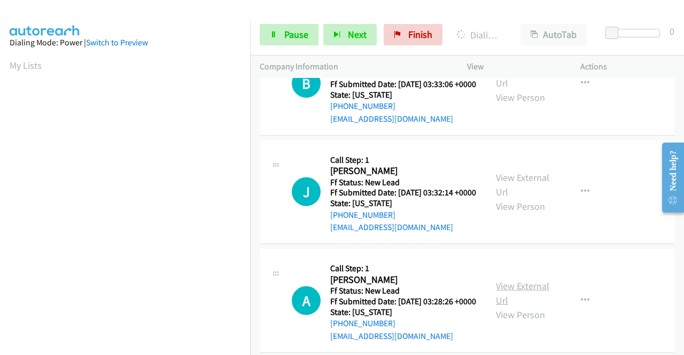
scroll to position [481, 0]
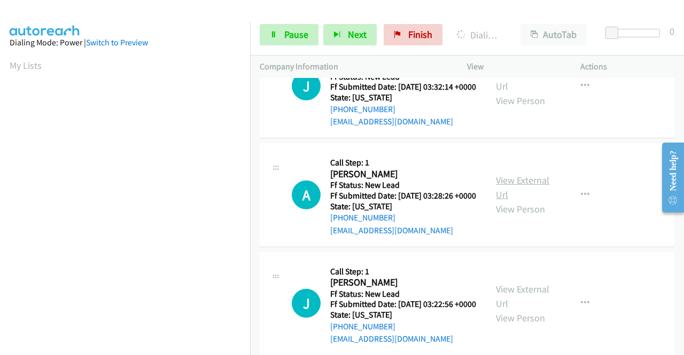
click at [523, 201] on link "View External Url" at bounding box center [522, 187] width 53 height 27
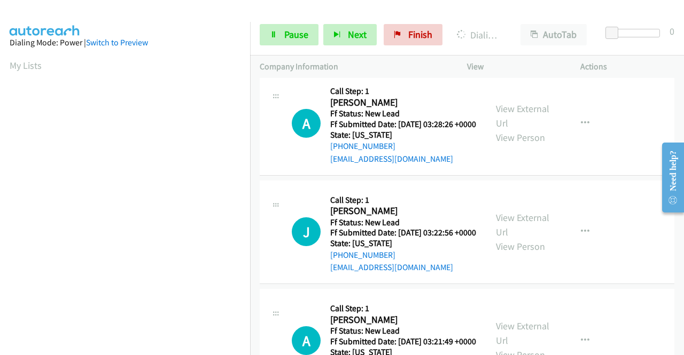
scroll to position [588, 0]
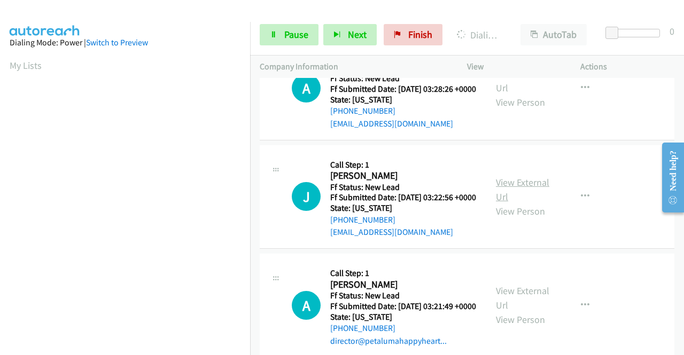
click at [533, 203] on link "View External Url" at bounding box center [522, 189] width 53 height 27
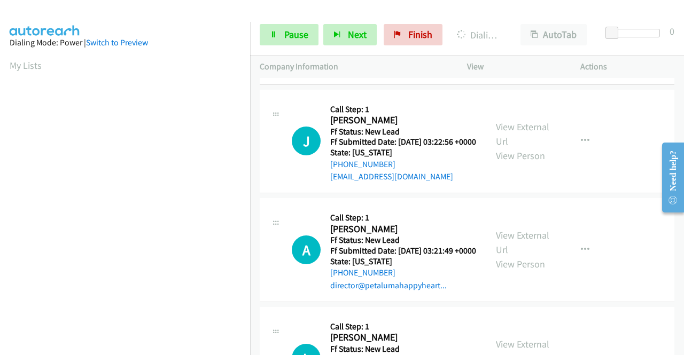
scroll to position [748, 0]
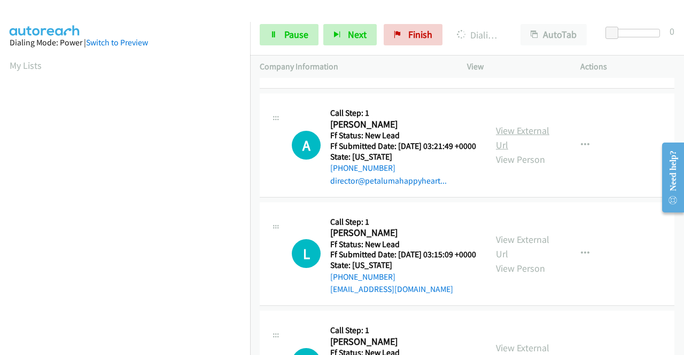
click at [506, 151] on link "View External Url" at bounding box center [522, 137] width 53 height 27
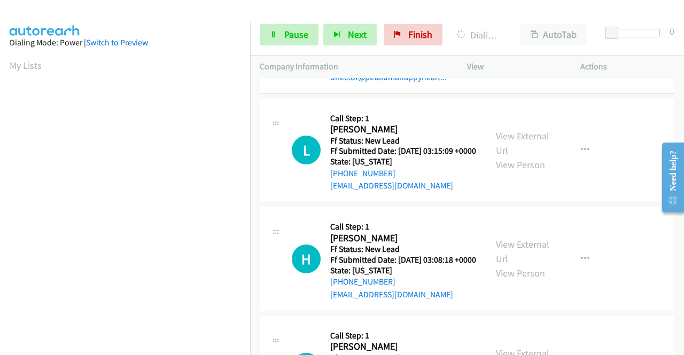
scroll to position [855, 0]
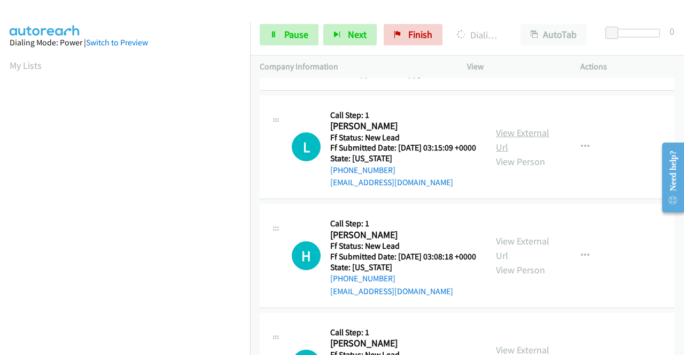
click at [525, 153] on link "View External Url" at bounding box center [522, 140] width 53 height 27
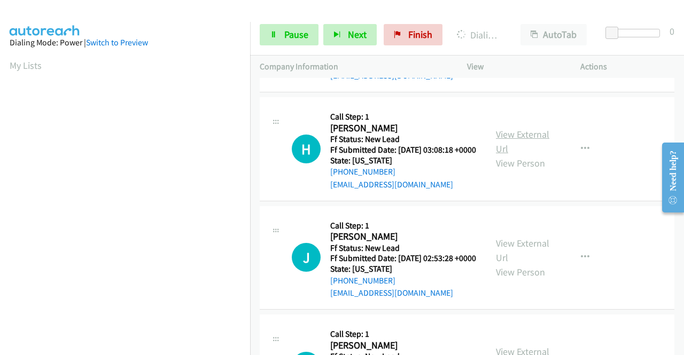
click at [525, 155] on link "View External Url" at bounding box center [522, 141] width 53 height 27
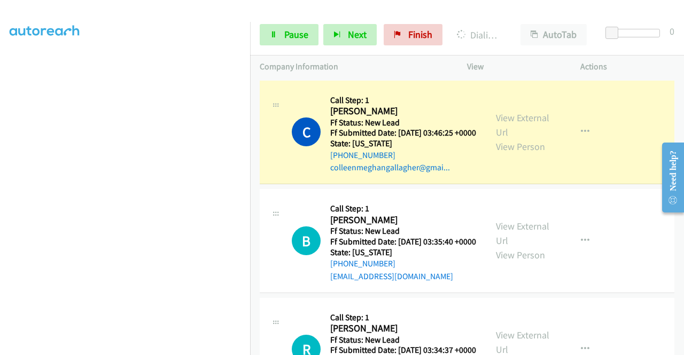
scroll to position [0, 0]
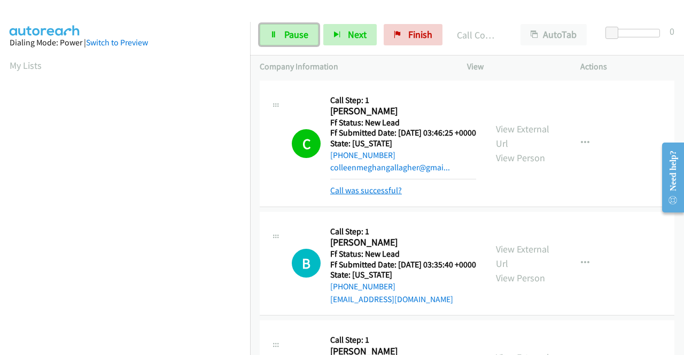
click at [273, 29] on link "Pause" at bounding box center [289, 34] width 59 height 21
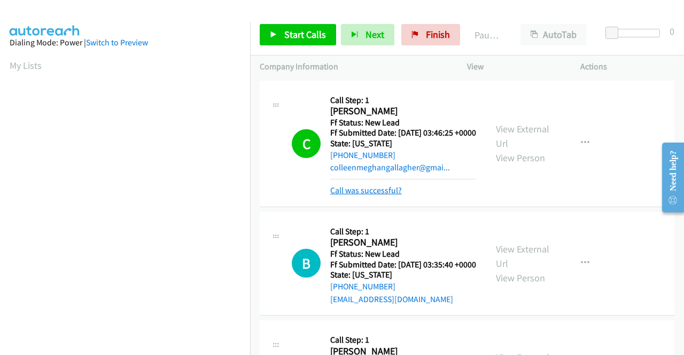
click at [380, 196] on link "Call was successful?" at bounding box center [366, 190] width 72 height 10
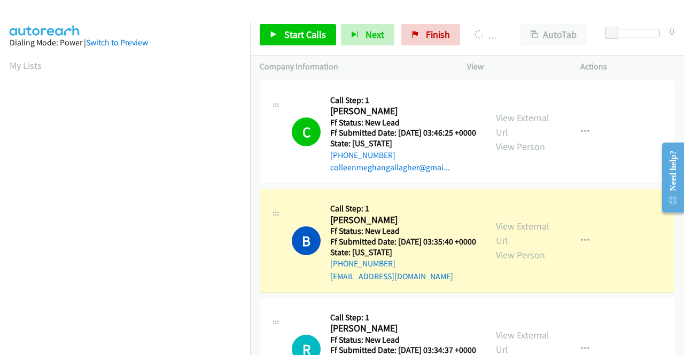
scroll to position [244, 0]
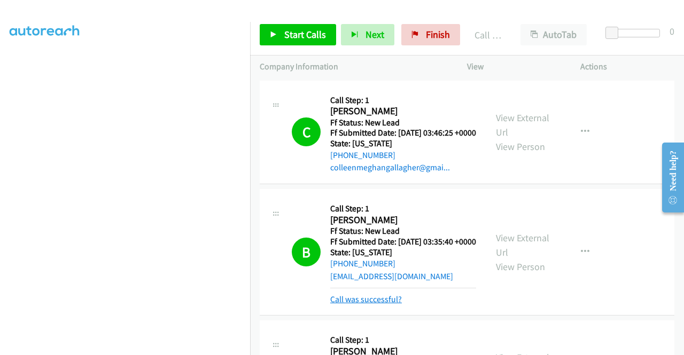
click at [336, 305] on link "Call was successful?" at bounding box center [366, 299] width 72 height 10
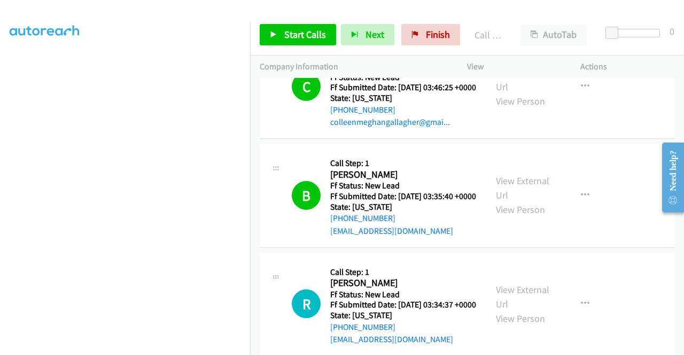
scroll to position [107, 0]
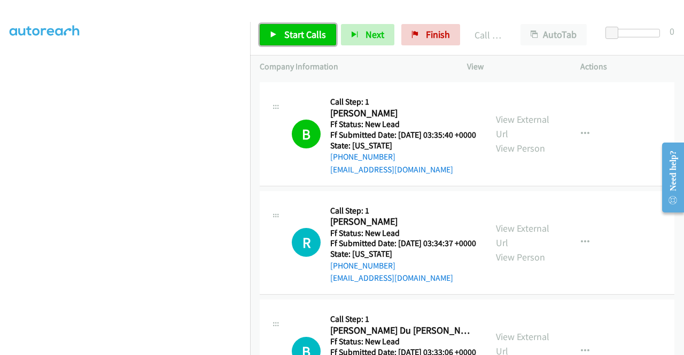
click at [277, 42] on link "Start Calls" at bounding box center [298, 34] width 76 height 21
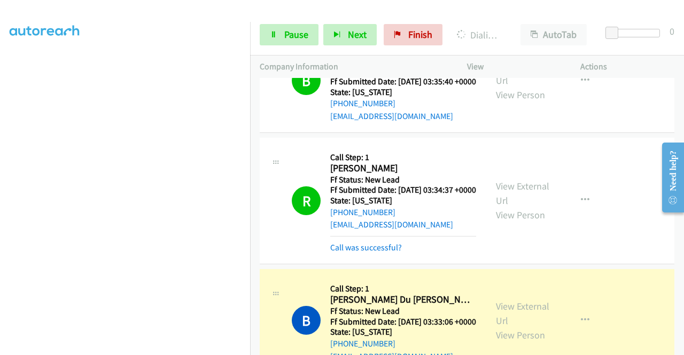
scroll to position [244, 0]
click at [349, 253] on link "Call was successful?" at bounding box center [366, 248] width 72 height 10
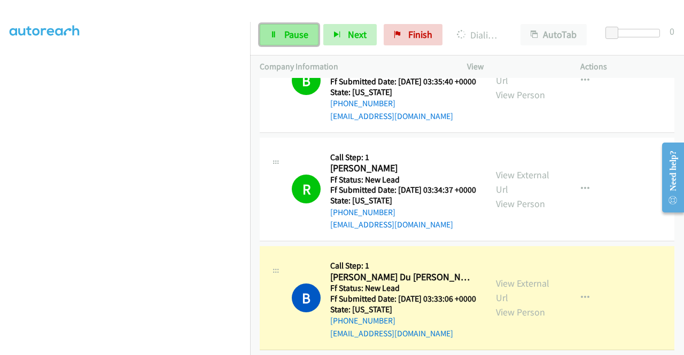
click at [271, 32] on icon at bounding box center [273, 35] width 7 height 7
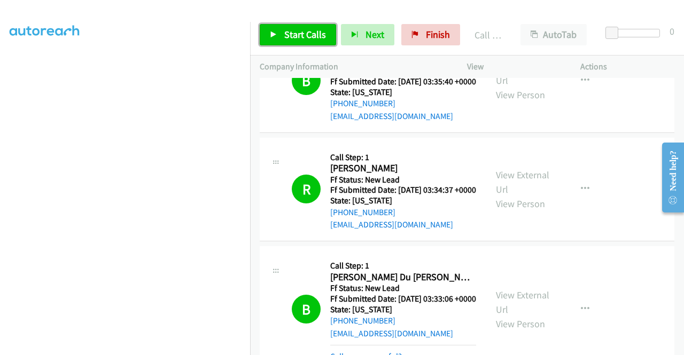
click at [322, 27] on link "Start Calls" at bounding box center [298, 34] width 76 height 21
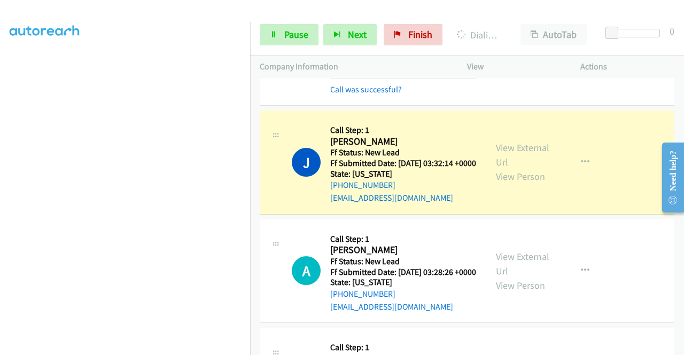
scroll to position [30, 0]
click at [292, 41] on link "Pause" at bounding box center [289, 34] width 59 height 21
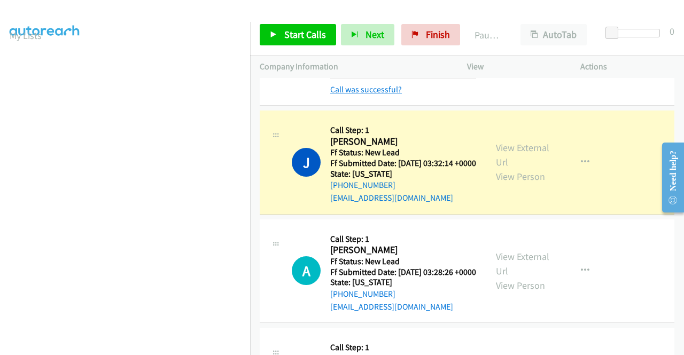
click at [394, 95] on link "Call was successful?" at bounding box center [366, 89] width 72 height 10
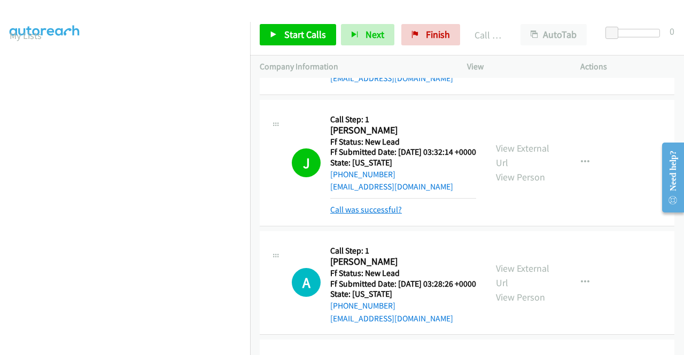
click at [390, 215] on link "Call was successful?" at bounding box center [366, 210] width 72 height 10
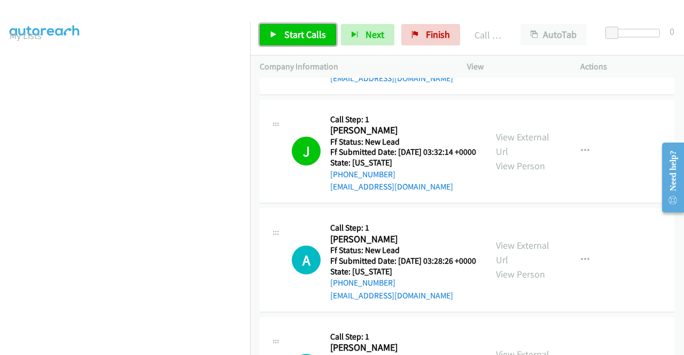
click at [275, 37] on icon at bounding box center [273, 35] width 7 height 7
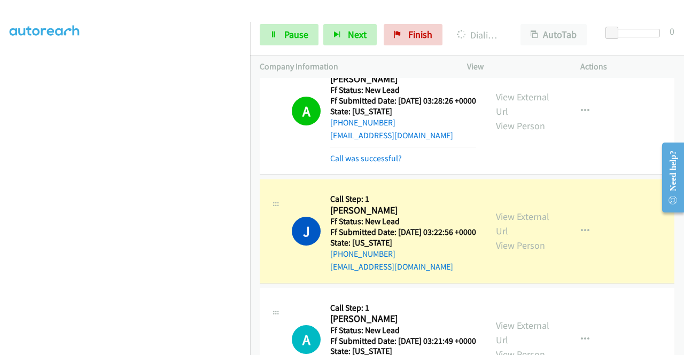
scroll to position [629, 0]
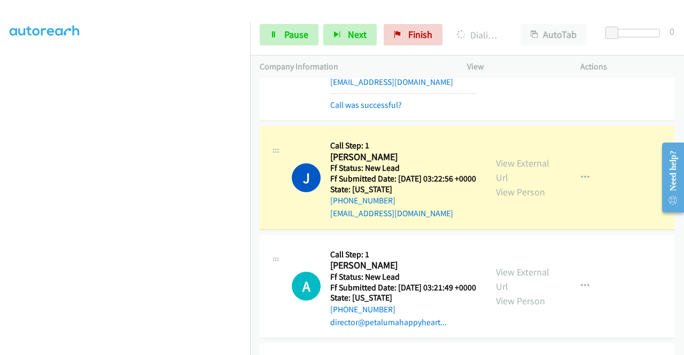
drag, startPoint x: 396, startPoint y: 168, endPoint x: 446, endPoint y: 98, distance: 85.4
click at [396, 110] on link "Call was successful?" at bounding box center [366, 105] width 72 height 10
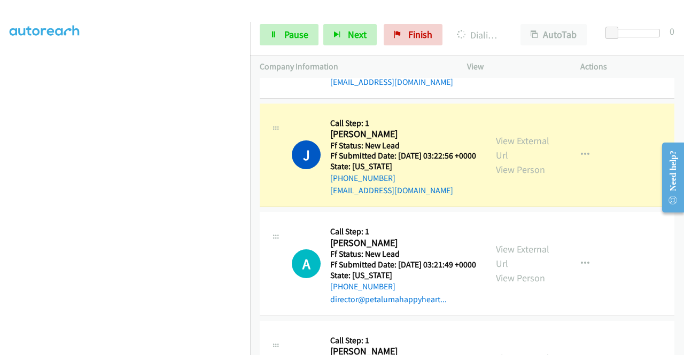
scroll to position [0, 0]
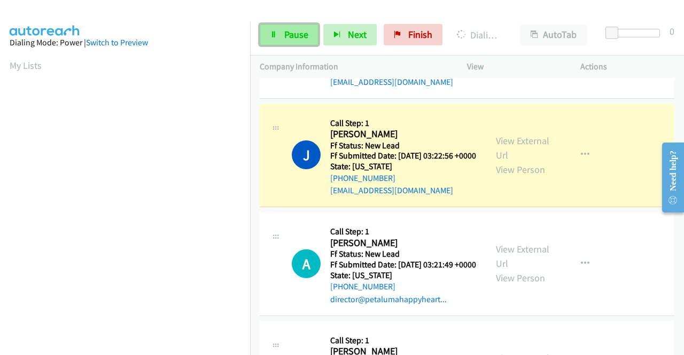
click at [290, 40] on span "Pause" at bounding box center [296, 34] width 24 height 12
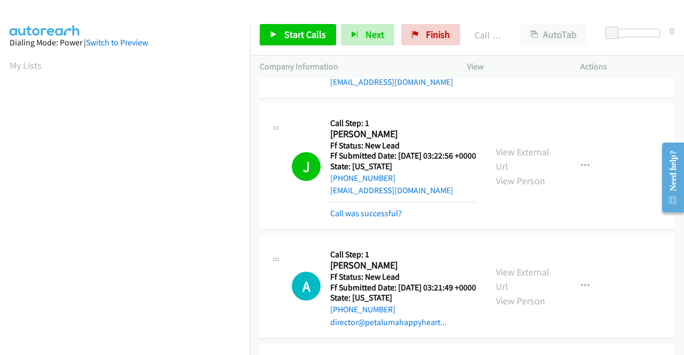
scroll to position [244, 0]
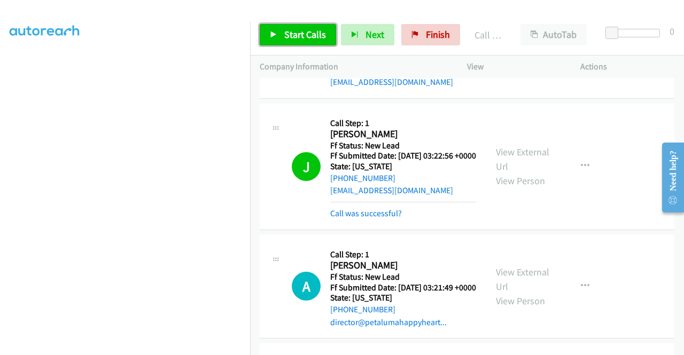
click at [290, 37] on span "Start Calls" at bounding box center [305, 34] width 42 height 12
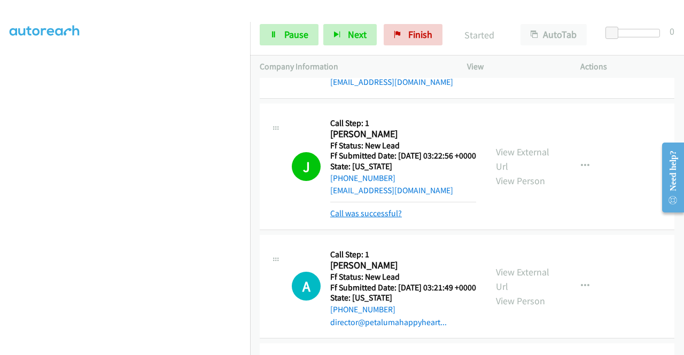
click at [383, 219] on link "Call was successful?" at bounding box center [366, 213] width 72 height 10
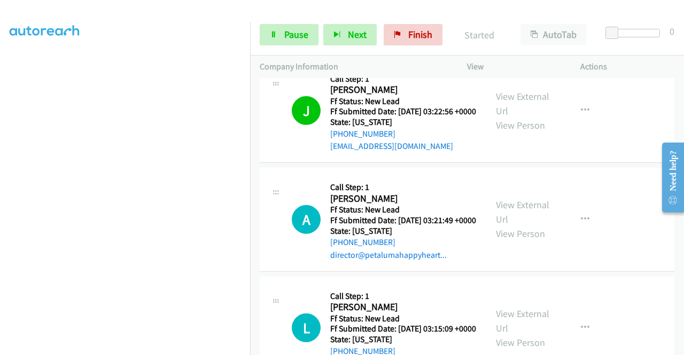
scroll to position [790, 0]
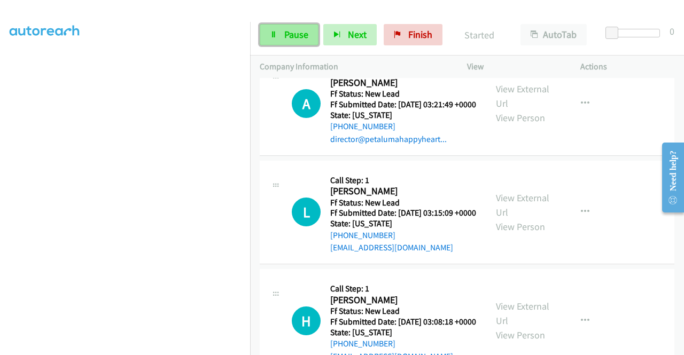
click at [296, 32] on span "Pause" at bounding box center [296, 34] width 24 height 12
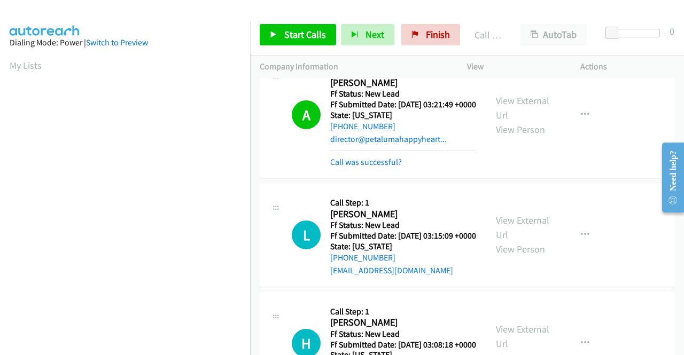
scroll to position [244, 0]
drag, startPoint x: 378, startPoint y: 243, endPoint x: 378, endPoint y: 237, distance: 5.9
click at [378, 167] on link "Call was successful?" at bounding box center [366, 162] width 72 height 10
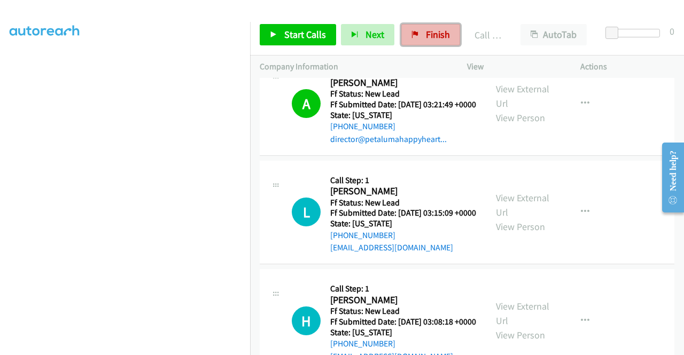
click at [426, 34] on span "Finish" at bounding box center [438, 34] width 24 height 12
